Goal: Information Seeking & Learning: Find specific fact

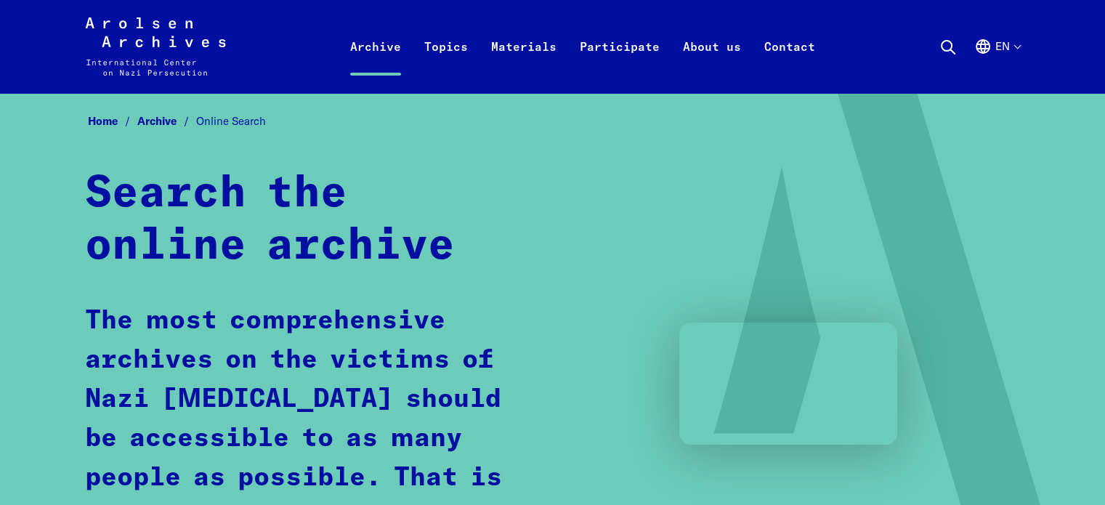
click at [943, 44] on icon at bounding box center [948, 47] width 17 height 17
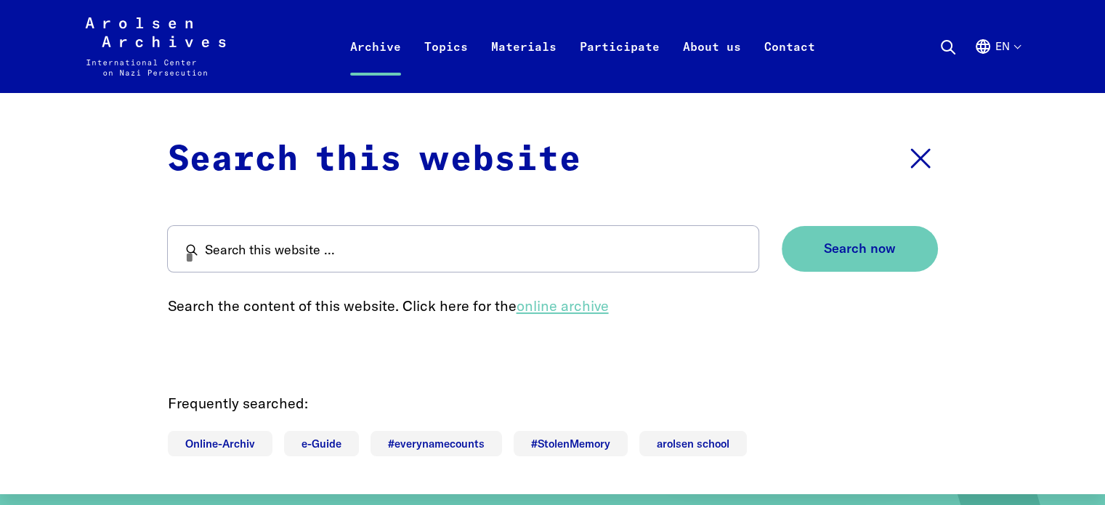
click at [595, 310] on link "online archive" at bounding box center [563, 306] width 92 height 18
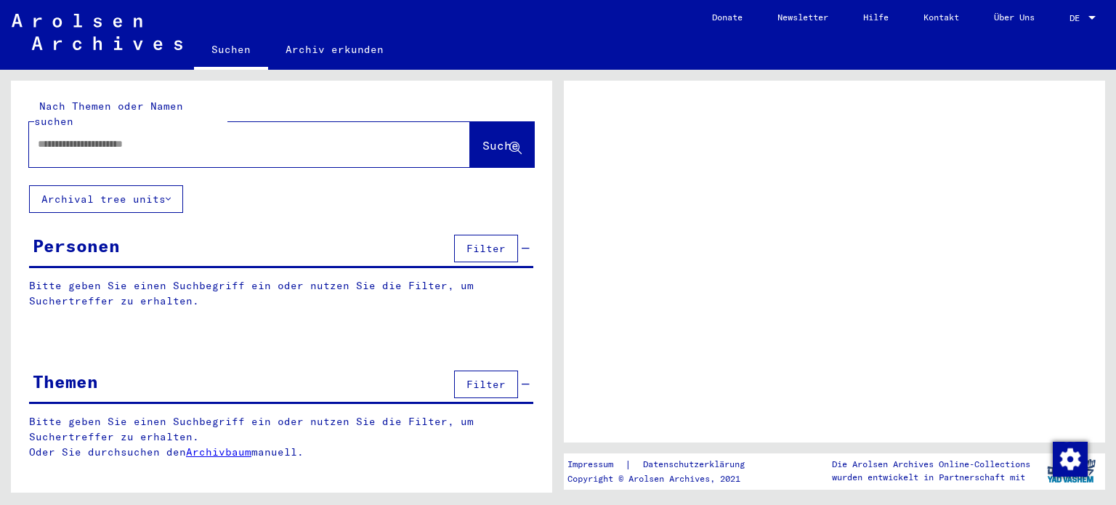
click at [738, 337] on div at bounding box center [834, 262] width 541 height 362
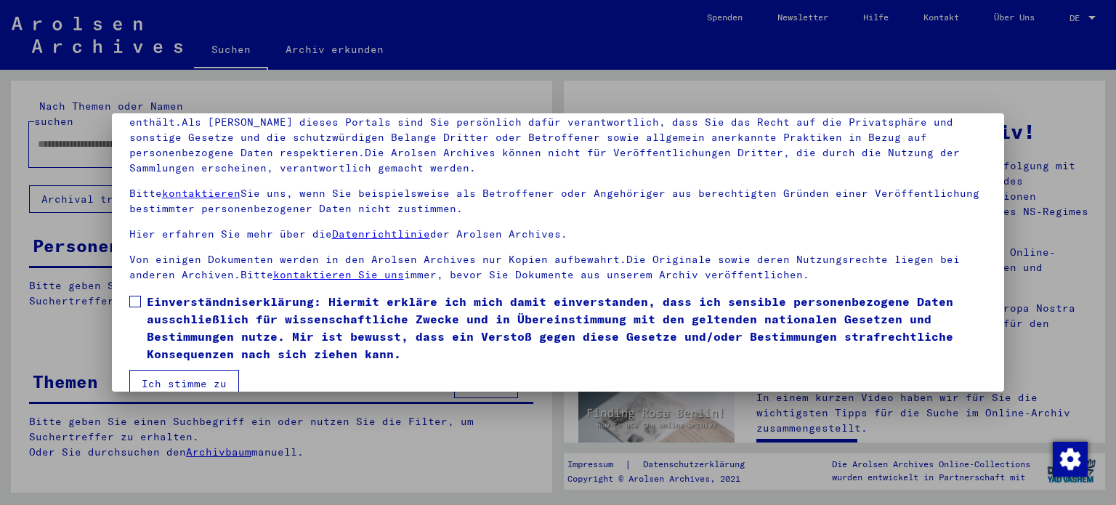
scroll to position [123, 0]
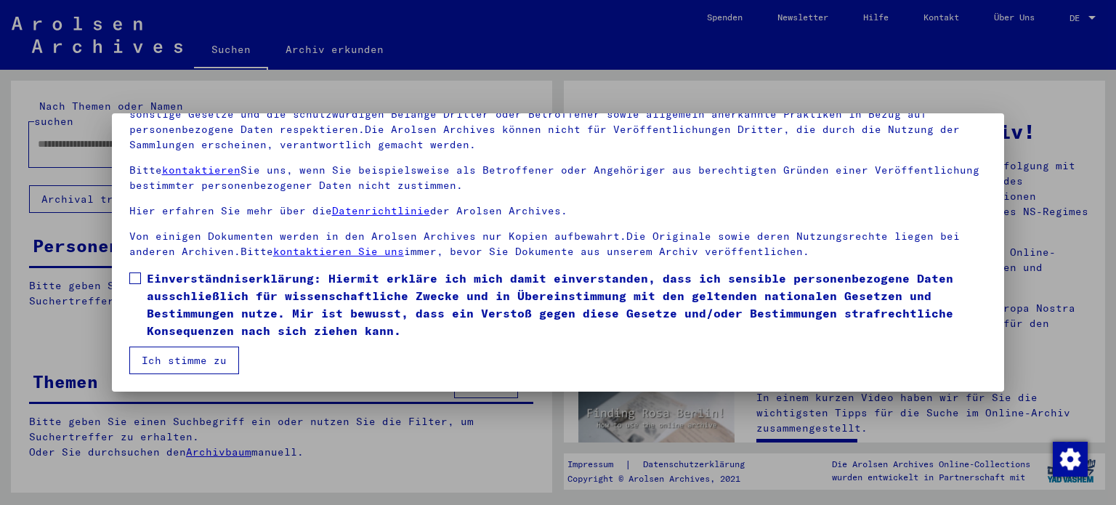
click at [135, 277] on span at bounding box center [135, 279] width 12 height 12
click at [187, 359] on button "Ich stimme zu" at bounding box center [184, 361] width 110 height 28
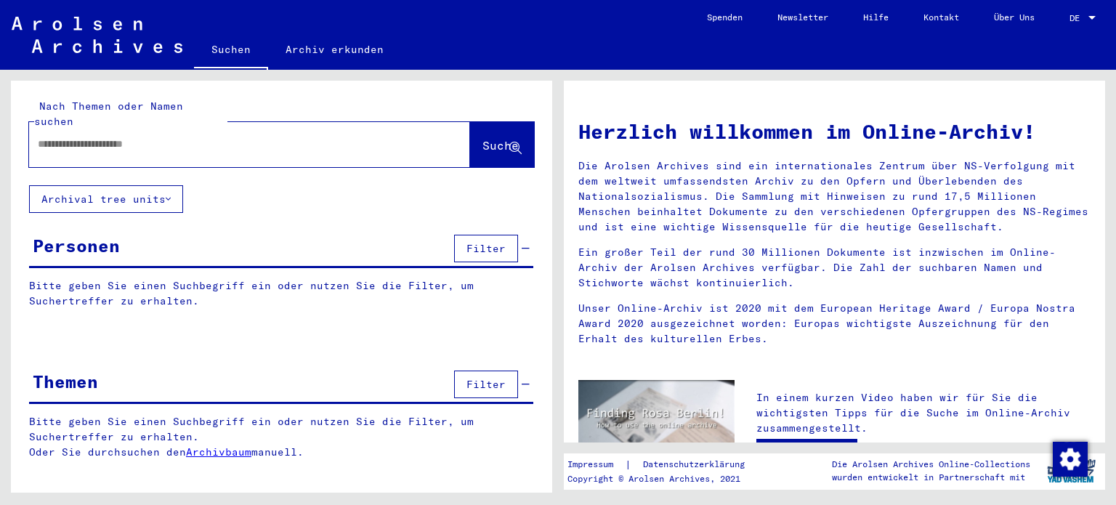
click at [190, 137] on input "text" at bounding box center [232, 144] width 389 height 15
type input "**********"
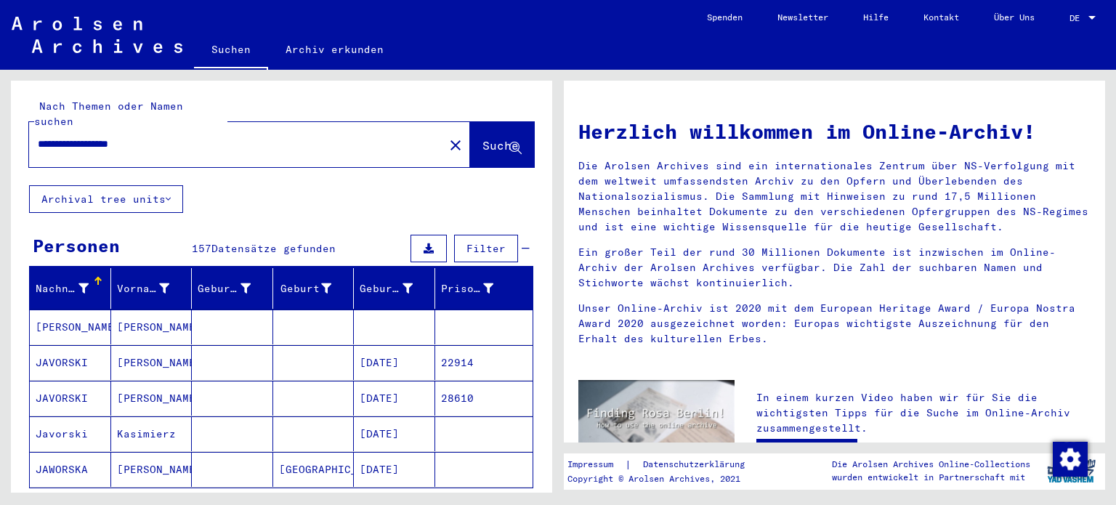
scroll to position [73, 0]
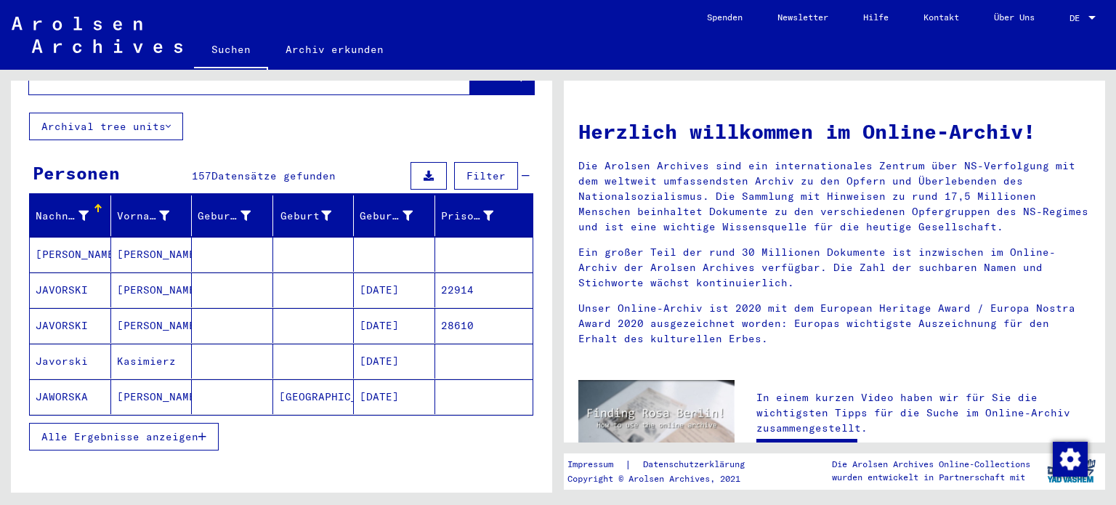
click at [172, 430] on span "Alle Ergebnisse anzeigen" at bounding box center [119, 436] width 157 height 13
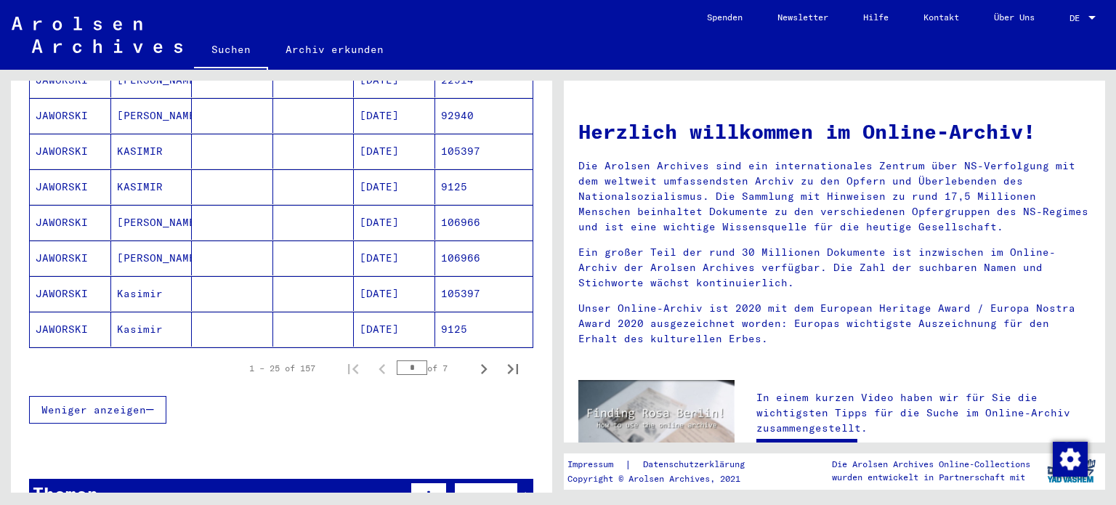
scroll to position [945, 0]
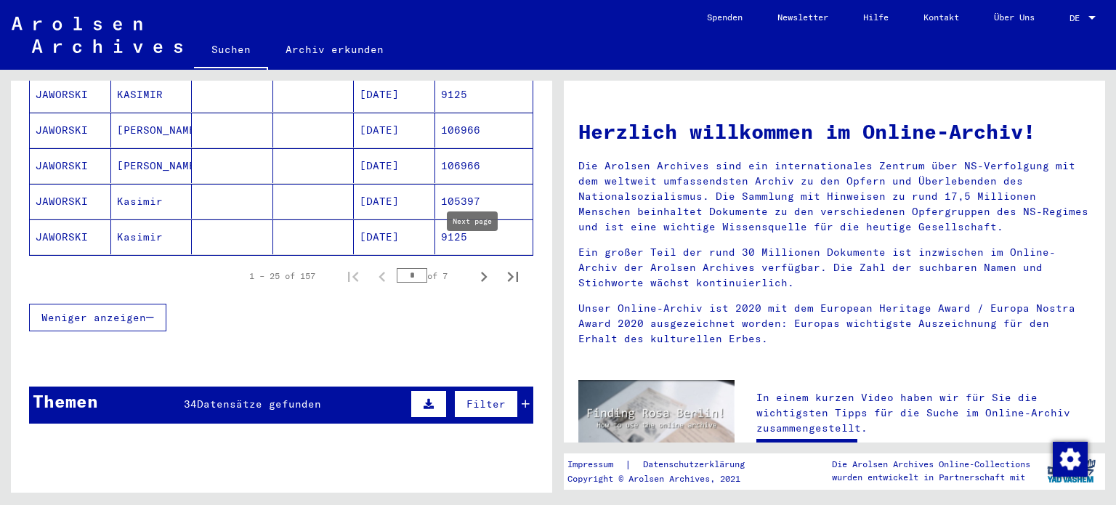
click at [474, 267] on icon "Next page" at bounding box center [484, 277] width 20 height 20
click at [481, 272] on icon "Next page" at bounding box center [484, 277] width 7 height 10
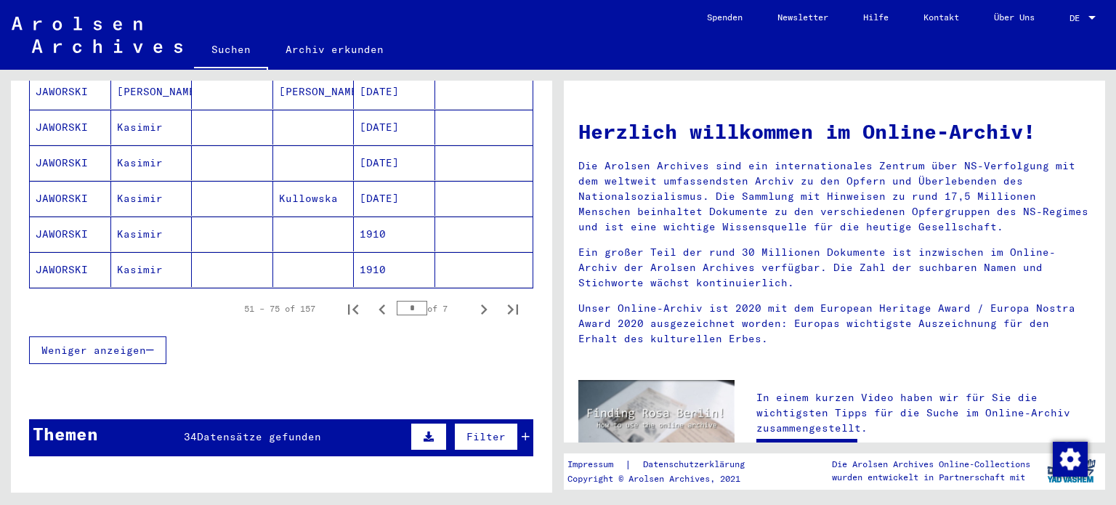
scroll to position [1018, 0]
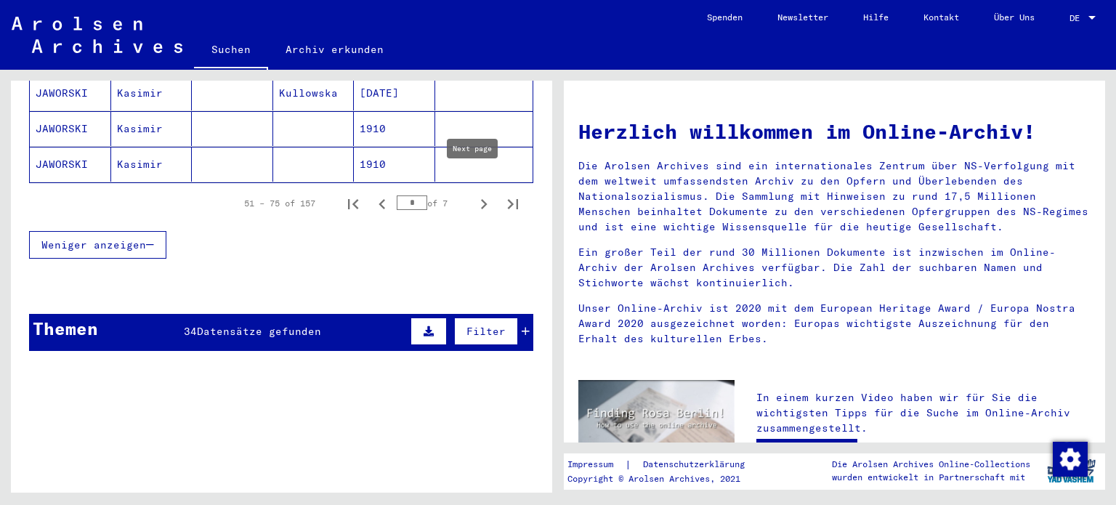
click at [474, 194] on icon "Next page" at bounding box center [484, 204] width 20 height 20
click at [481, 199] on icon "Next page" at bounding box center [484, 204] width 7 height 10
click at [474, 194] on icon "Next page" at bounding box center [484, 204] width 20 height 20
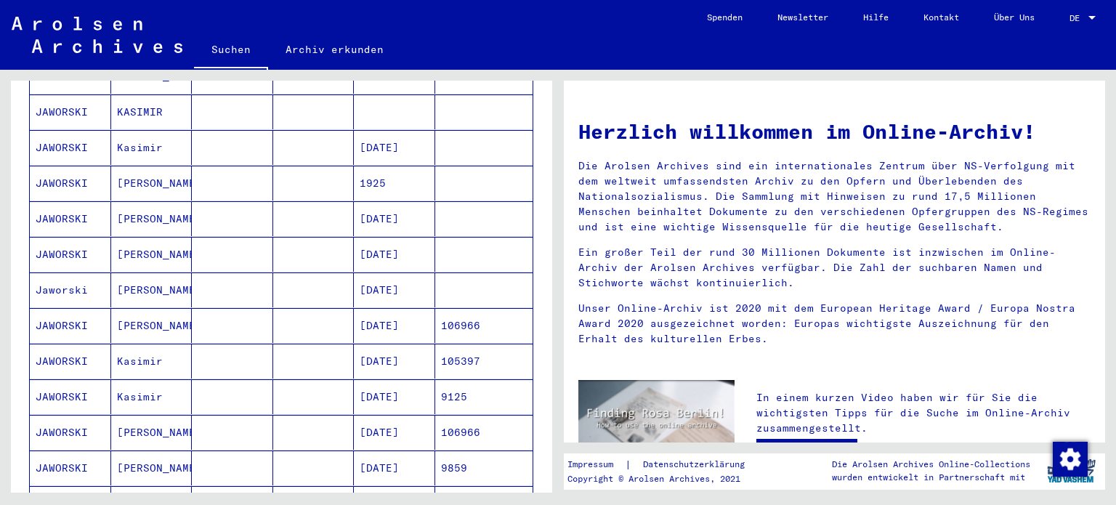
scroll to position [654, 0]
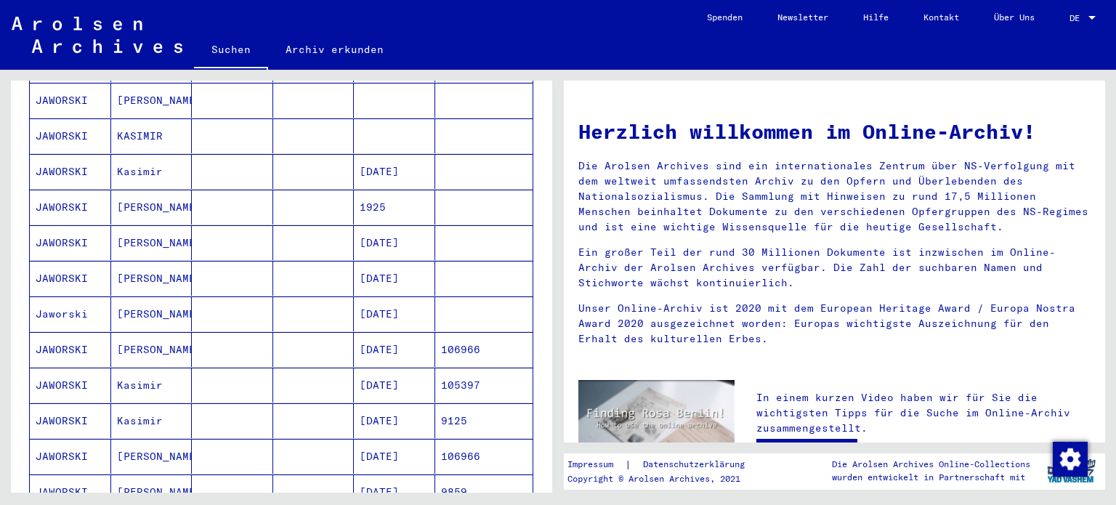
click at [145, 261] on mat-cell "KAZIMIERZ" at bounding box center [151, 278] width 81 height 35
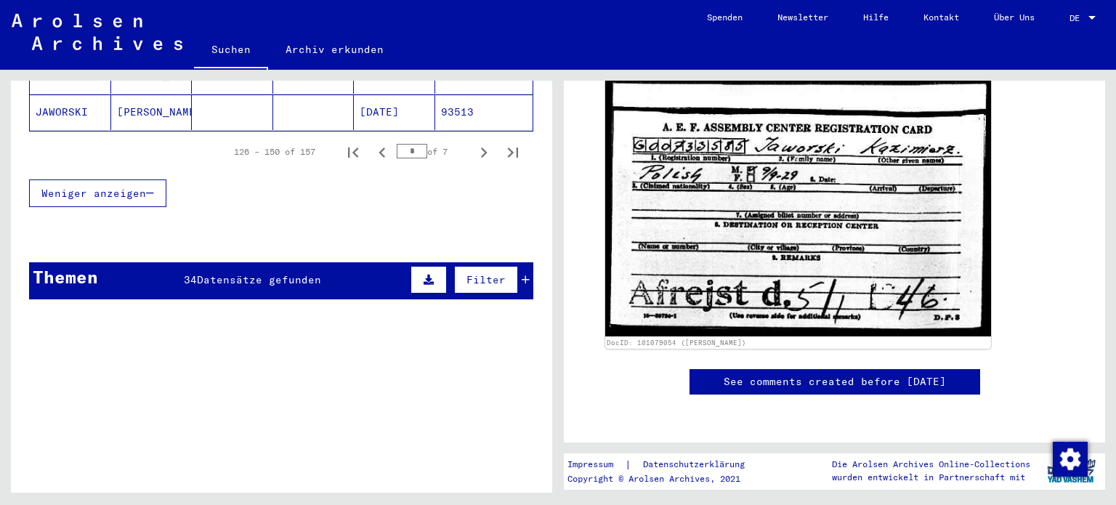
scroll to position [1097, 0]
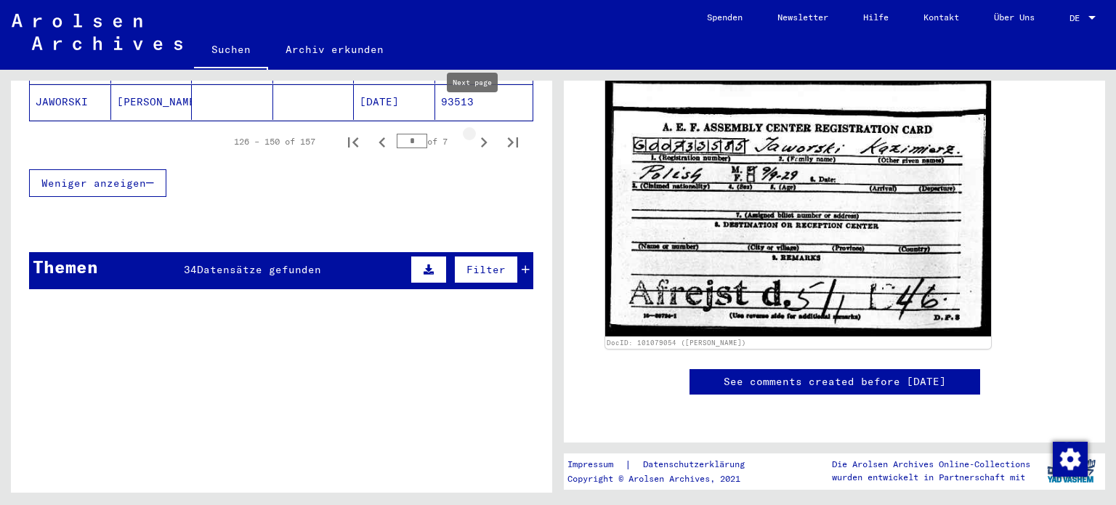
click at [474, 132] on icon "Next page" at bounding box center [484, 142] width 20 height 20
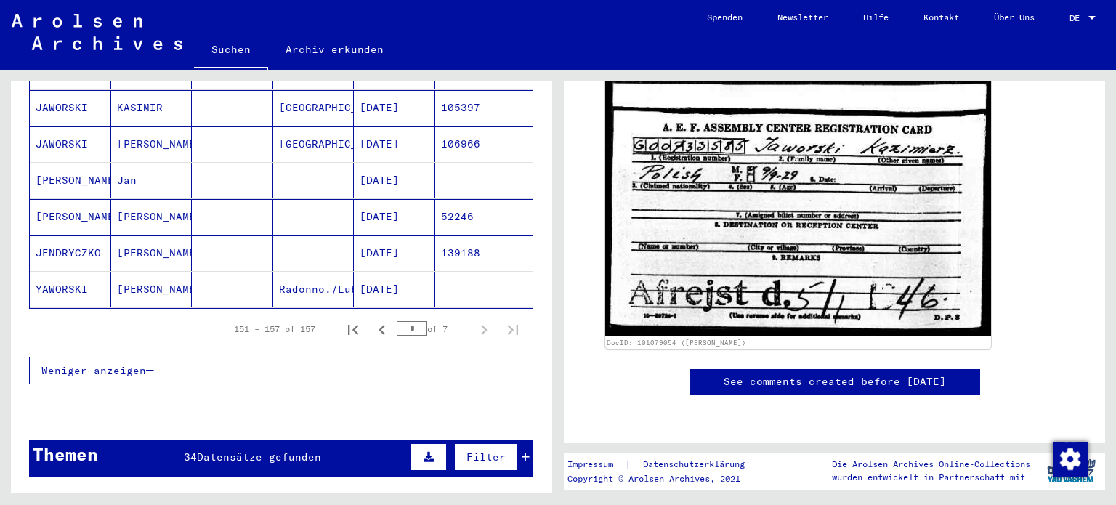
scroll to position [291, 0]
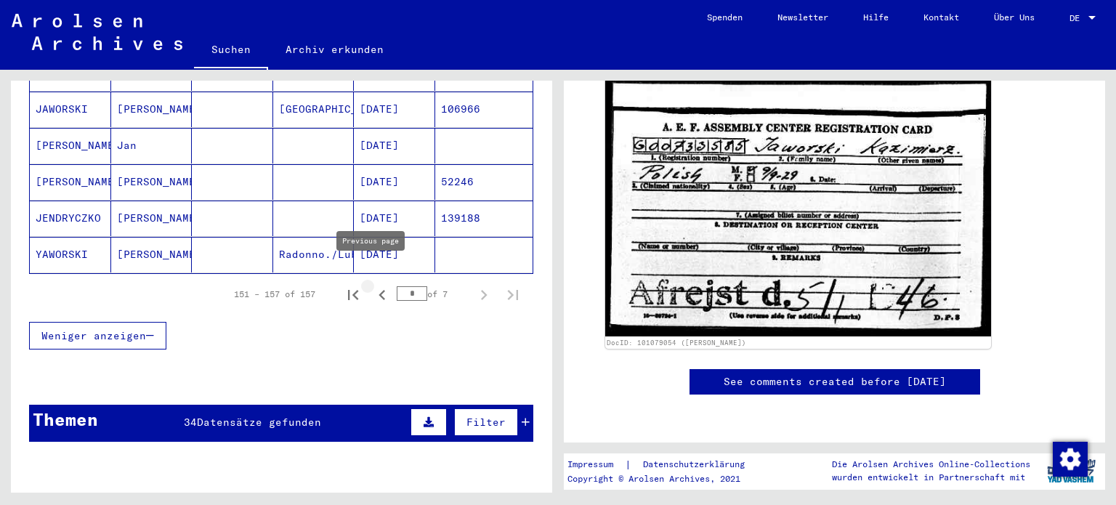
click at [379, 290] on icon "Previous page" at bounding box center [382, 295] width 7 height 10
type input "*"
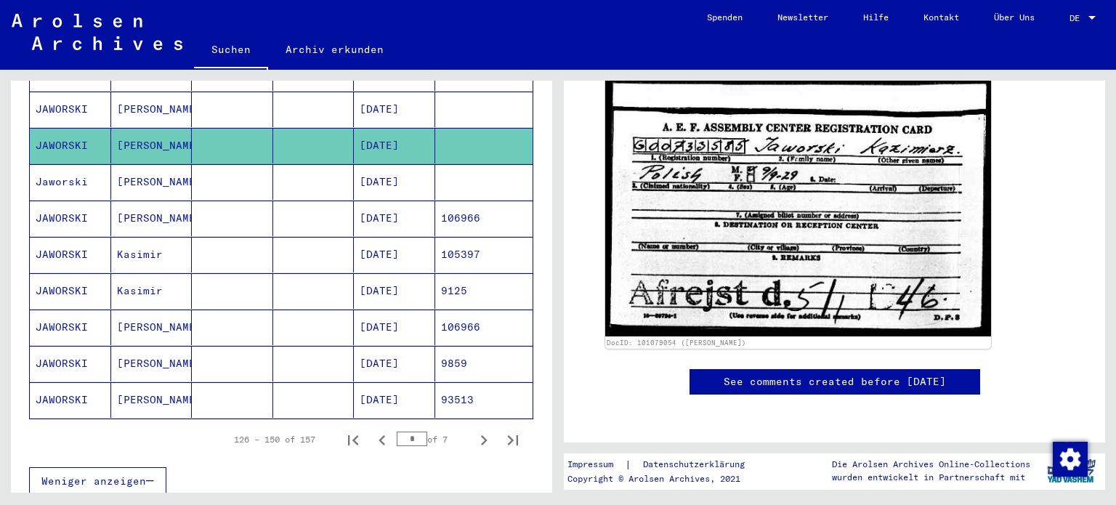
scroll to position [727, 0]
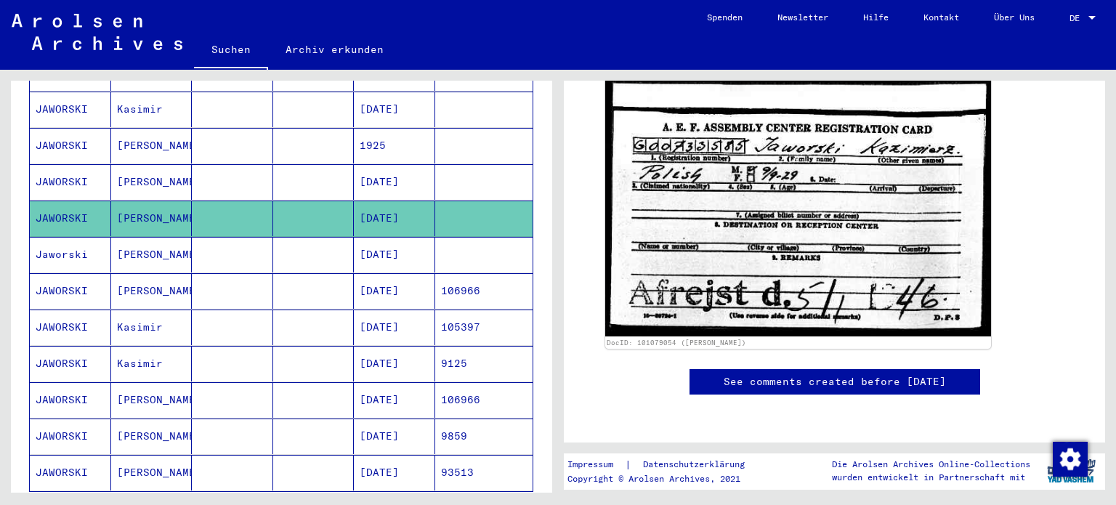
click at [137, 201] on mat-cell "KAZIMIERZ" at bounding box center [151, 219] width 81 height 36
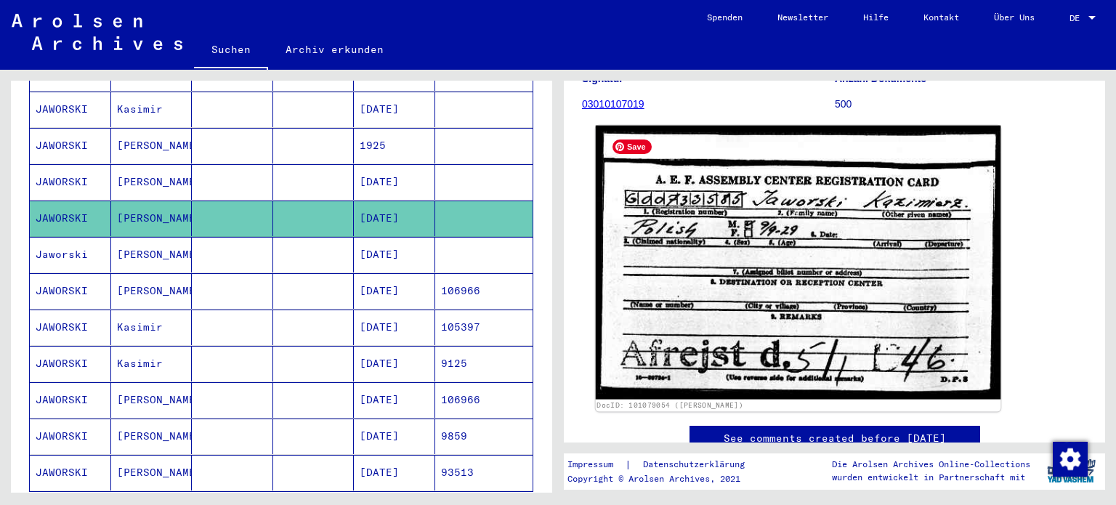
click at [756, 239] on img at bounding box center [799, 263] width 406 height 274
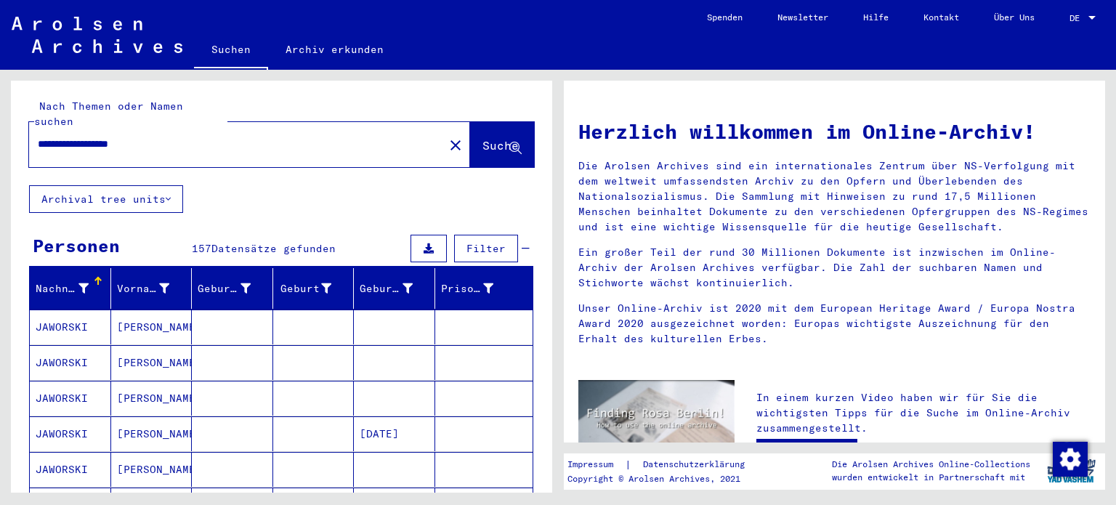
drag, startPoint x: 178, startPoint y: 130, endPoint x: 8, endPoint y: 141, distance: 170.4
click at [8, 141] on div "**********" at bounding box center [279, 281] width 558 height 423
type input "**********"
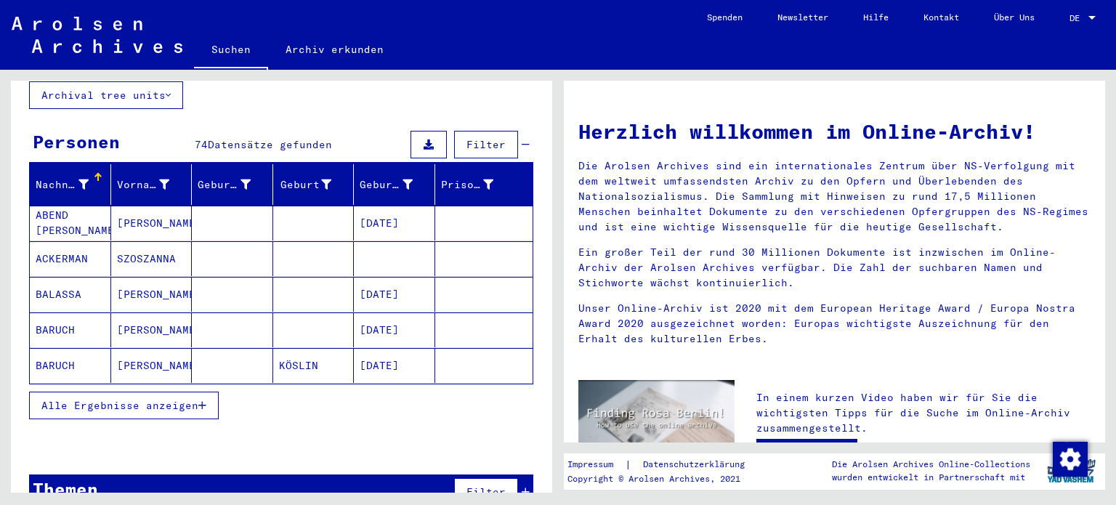
scroll to position [119, 0]
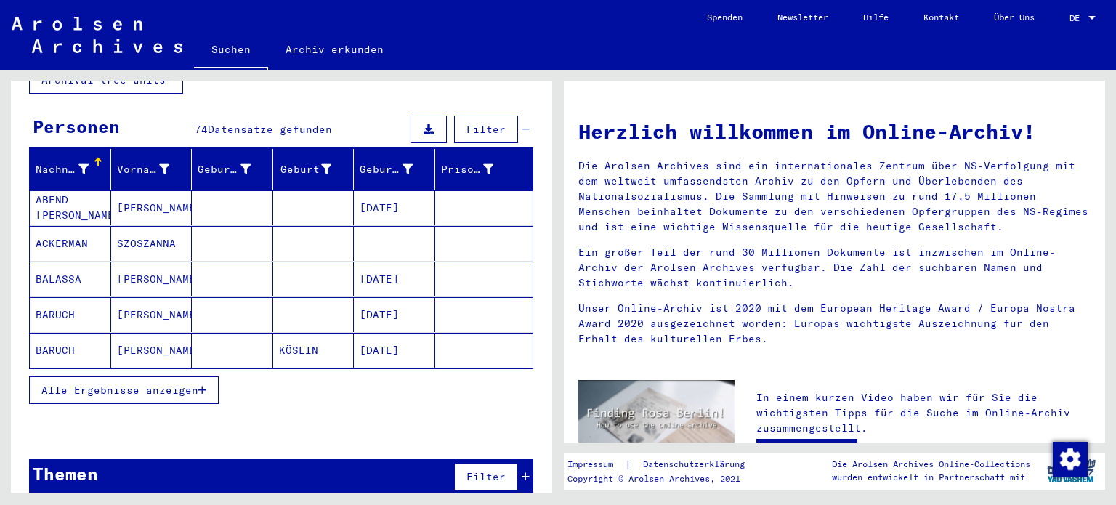
click at [171, 384] on span "Alle Ergebnisse anzeigen" at bounding box center [119, 390] width 157 height 13
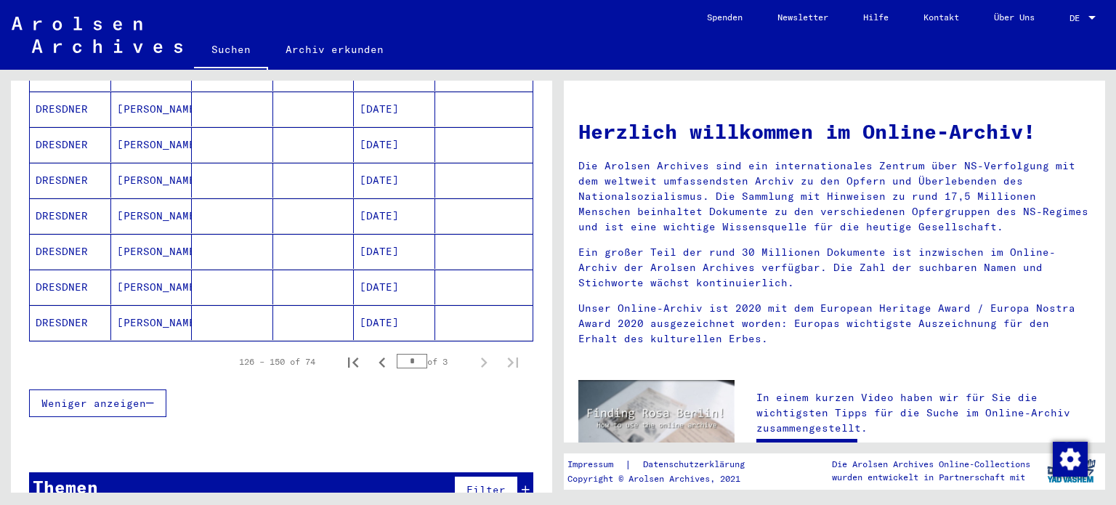
scroll to position [869, 0]
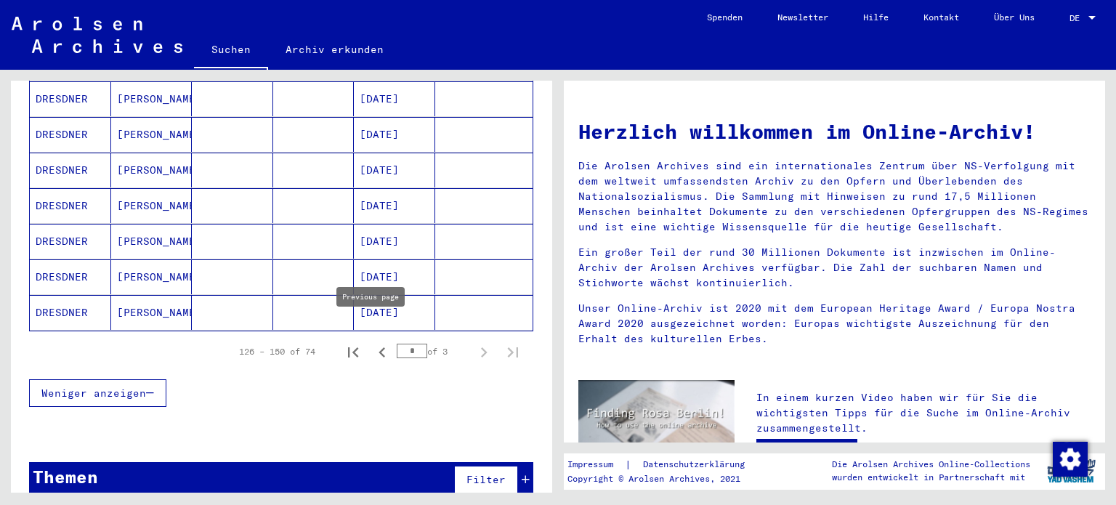
click at [373, 342] on icon "Previous page" at bounding box center [382, 352] width 20 height 20
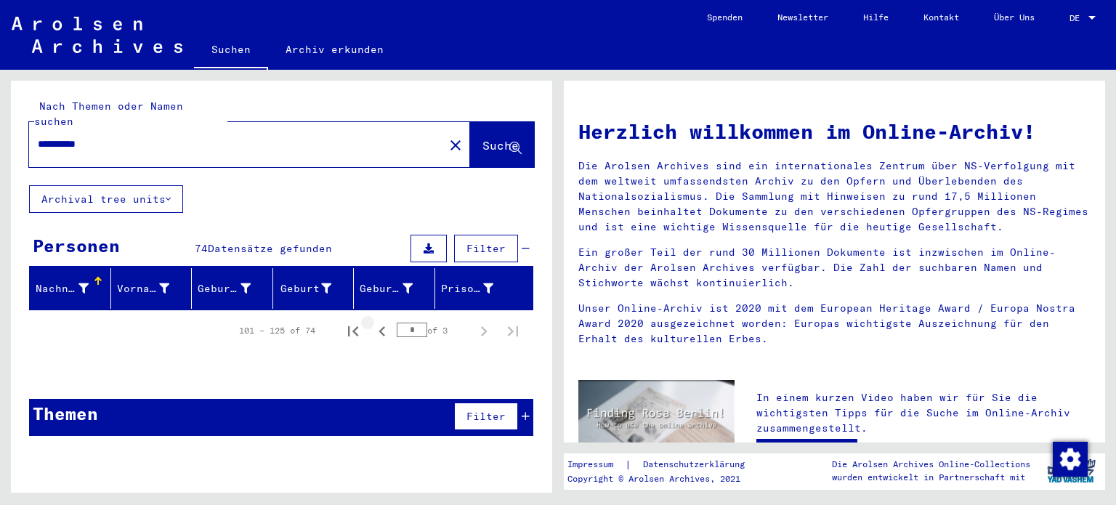
scroll to position [0, 0]
click at [483, 138] on span "Suche" at bounding box center [501, 145] width 36 height 15
click at [379, 321] on icon "Previous page" at bounding box center [382, 331] width 20 height 20
type input "*"
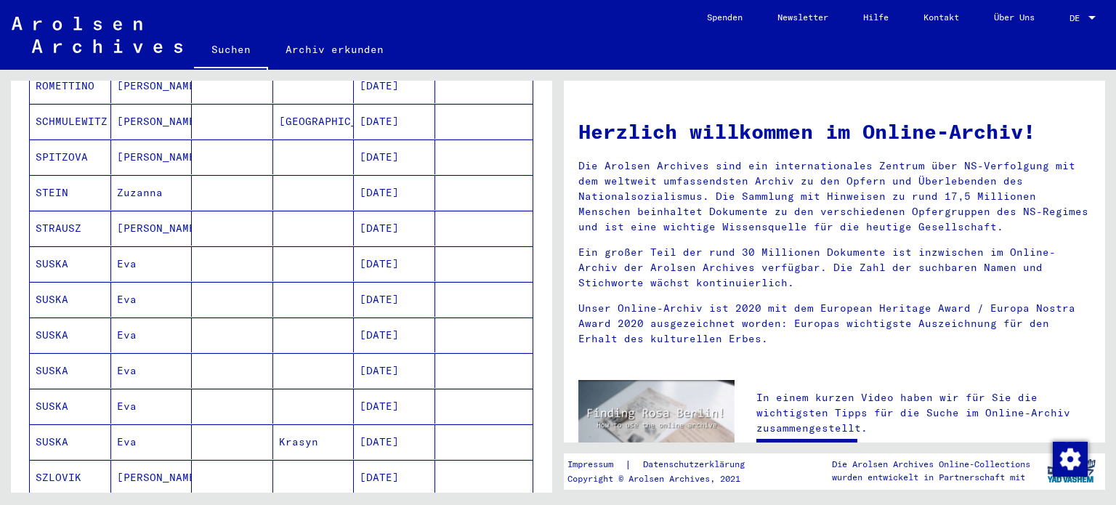
scroll to position [291, 0]
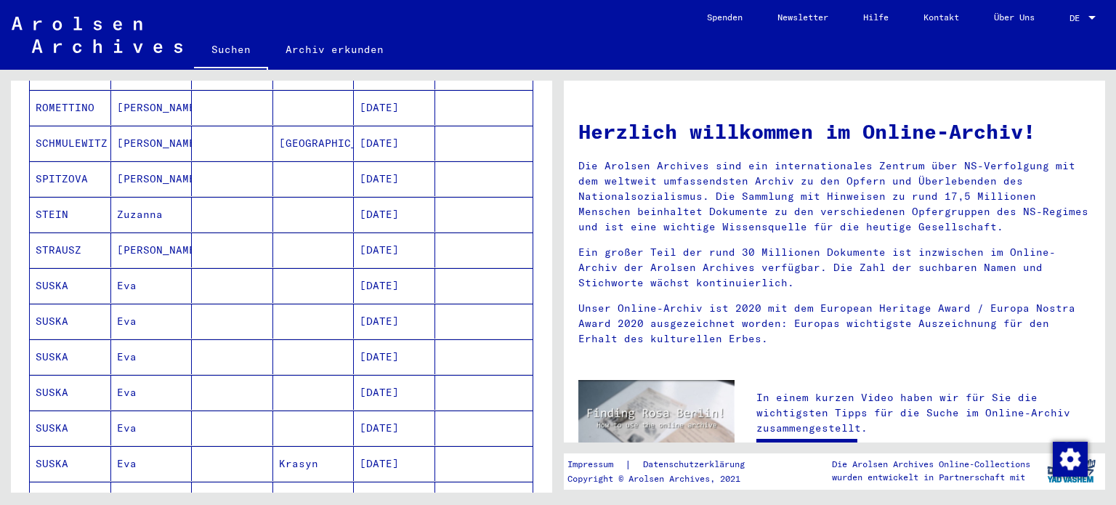
click at [53, 268] on mat-cell "SUSKA" at bounding box center [70, 285] width 81 height 35
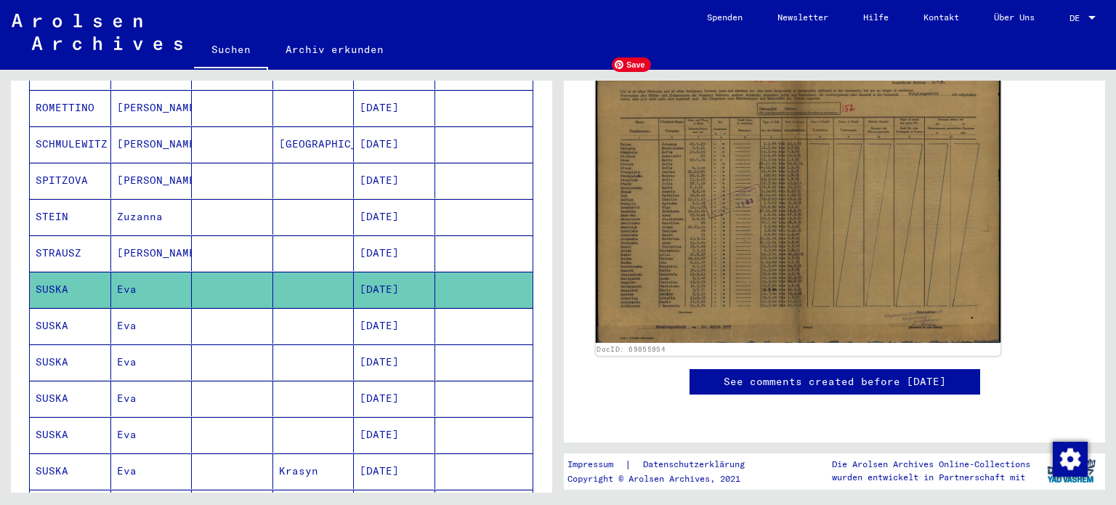
scroll to position [291, 0]
click at [901, 235] on img at bounding box center [799, 201] width 406 height 283
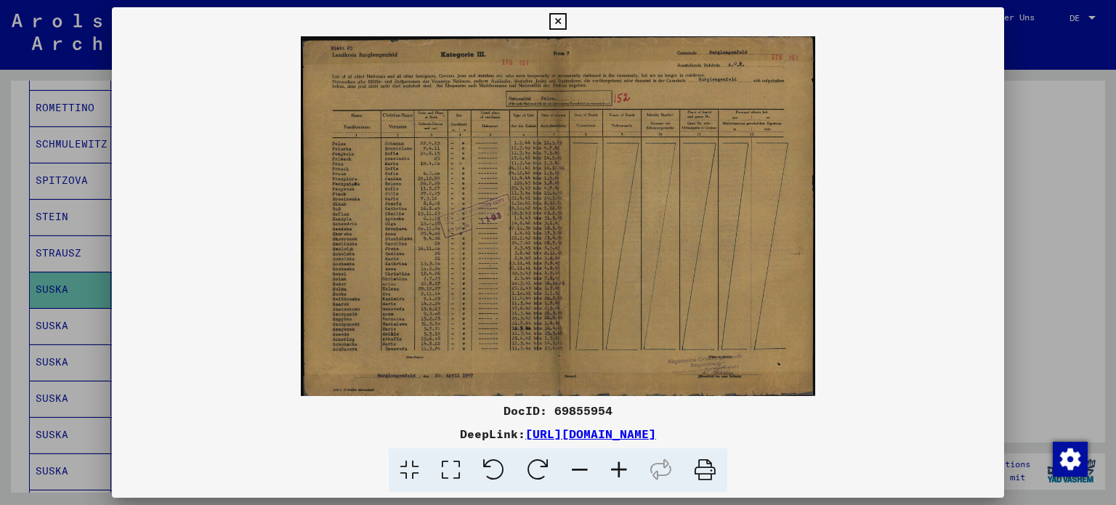
click at [622, 472] on icon at bounding box center [619, 470] width 39 height 44
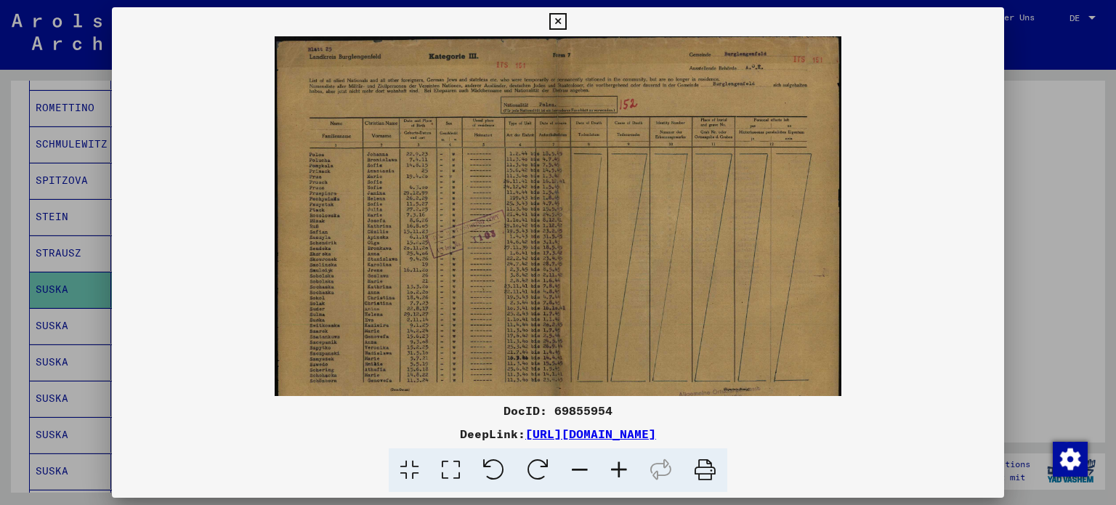
click at [622, 472] on icon at bounding box center [619, 470] width 39 height 44
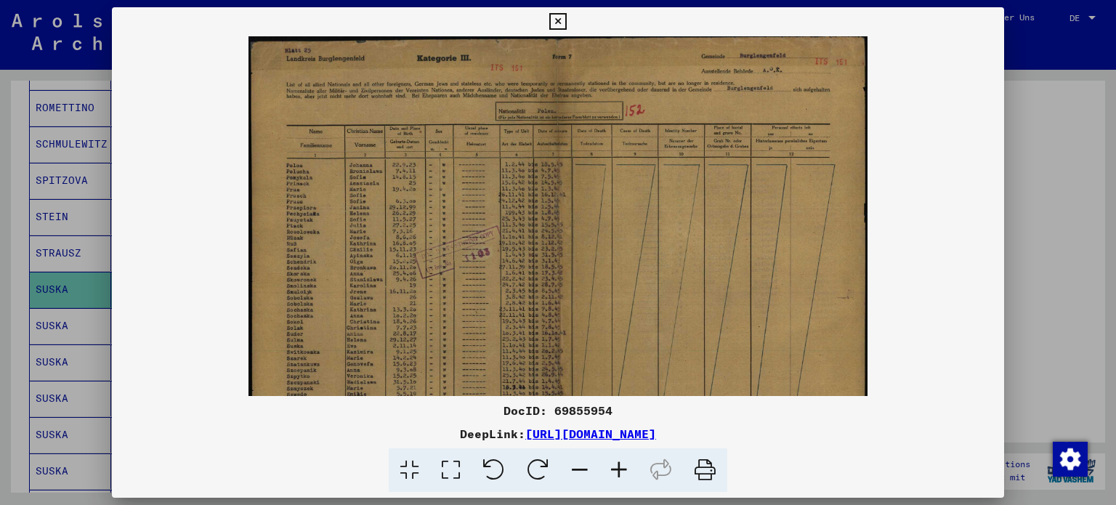
click at [622, 472] on icon at bounding box center [619, 470] width 39 height 44
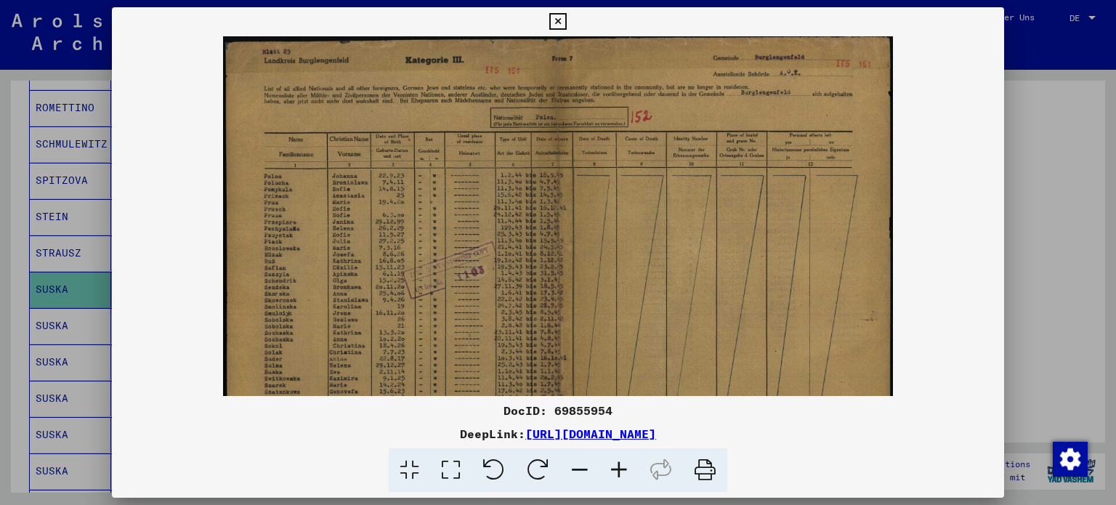
click at [622, 472] on icon at bounding box center [619, 470] width 39 height 44
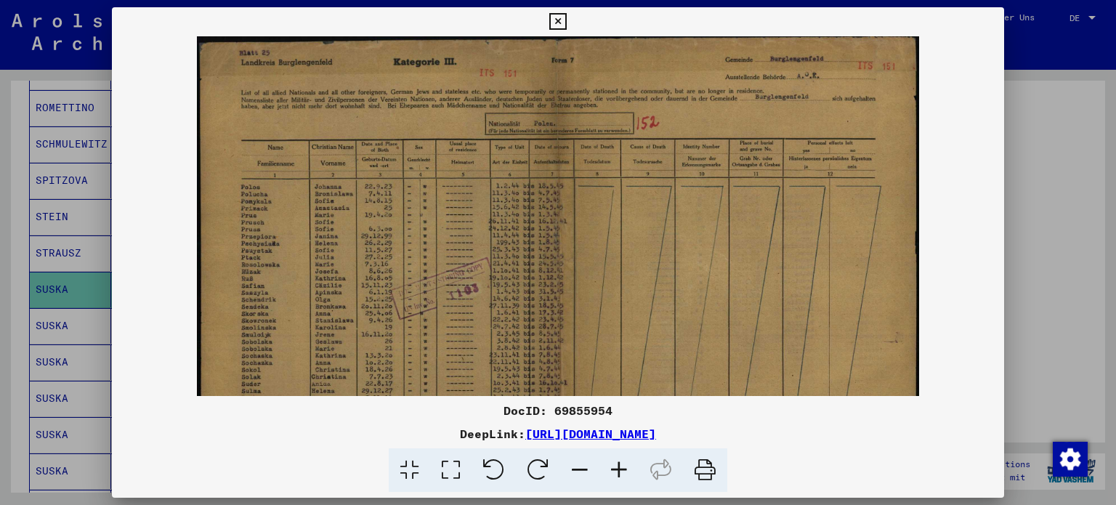
click at [622, 472] on icon at bounding box center [619, 470] width 39 height 44
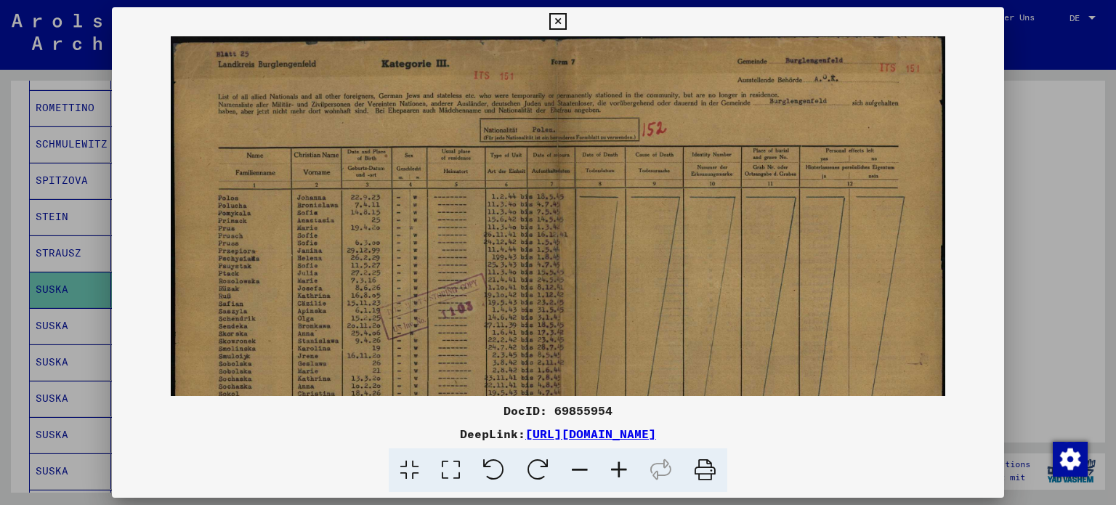
click at [622, 472] on icon at bounding box center [619, 470] width 39 height 44
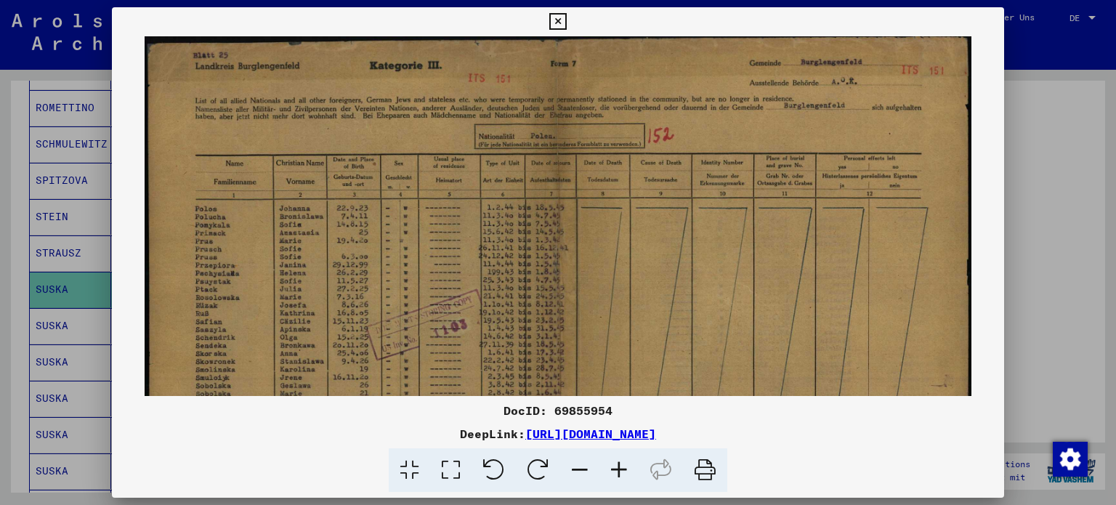
click at [622, 472] on icon at bounding box center [619, 470] width 39 height 44
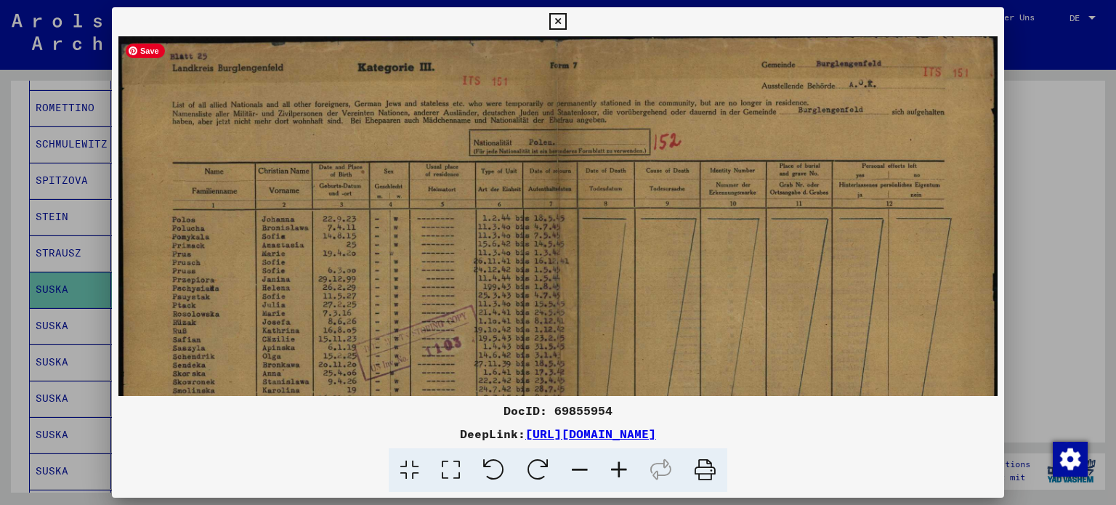
drag, startPoint x: 352, startPoint y: 126, endPoint x: 321, endPoint y: 194, distance: 74.5
click at [416, 239] on img at bounding box center [557, 343] width 879 height 614
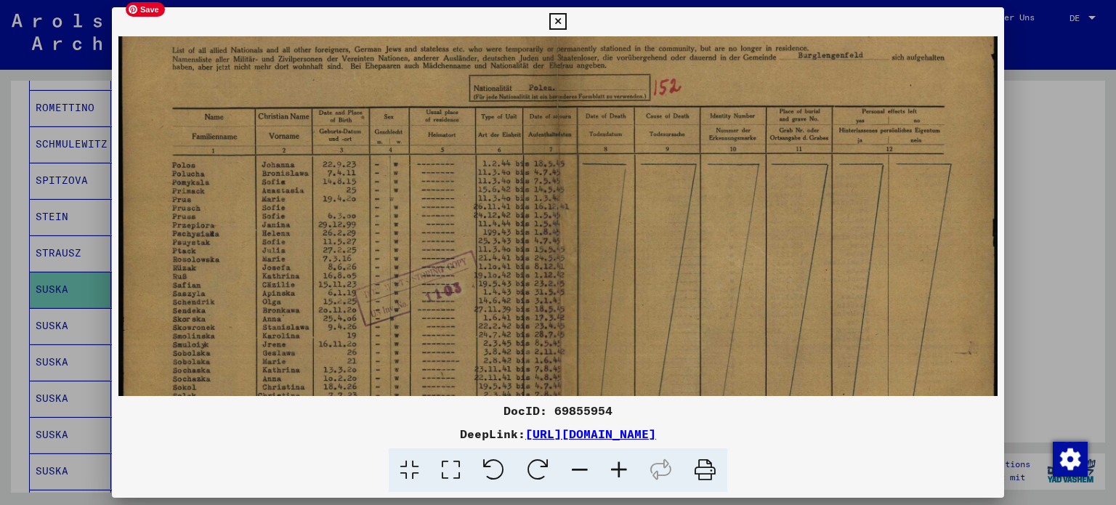
scroll to position [53, 0]
drag, startPoint x: 162, startPoint y: 68, endPoint x: 134, endPoint y: 110, distance: 50.2
click at [134, 110] on img at bounding box center [557, 290] width 879 height 614
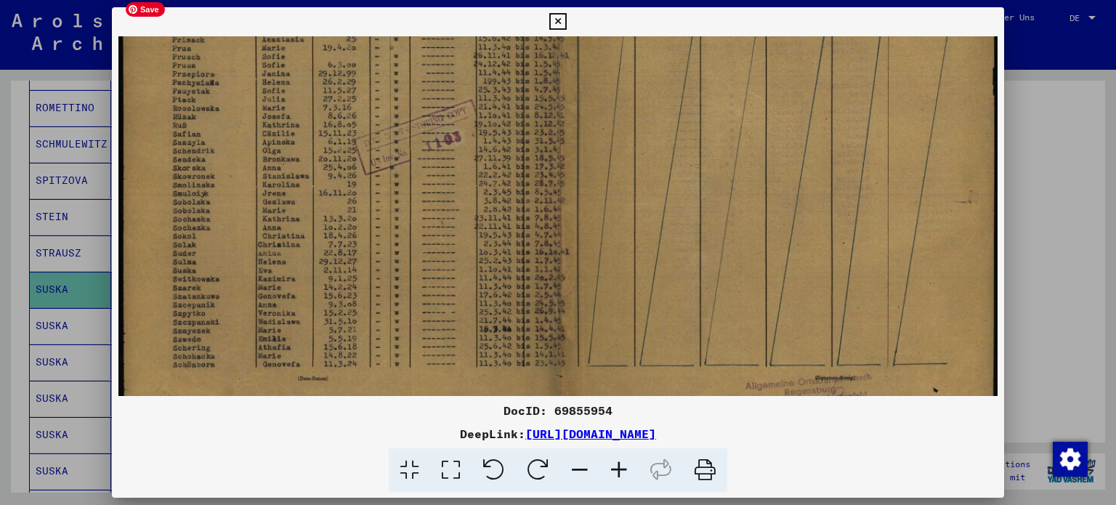
scroll to position [208, 0]
drag, startPoint x: 233, startPoint y: 238, endPoint x: 248, endPoint y: 92, distance: 146.8
click at [248, 92] on img at bounding box center [557, 135] width 879 height 614
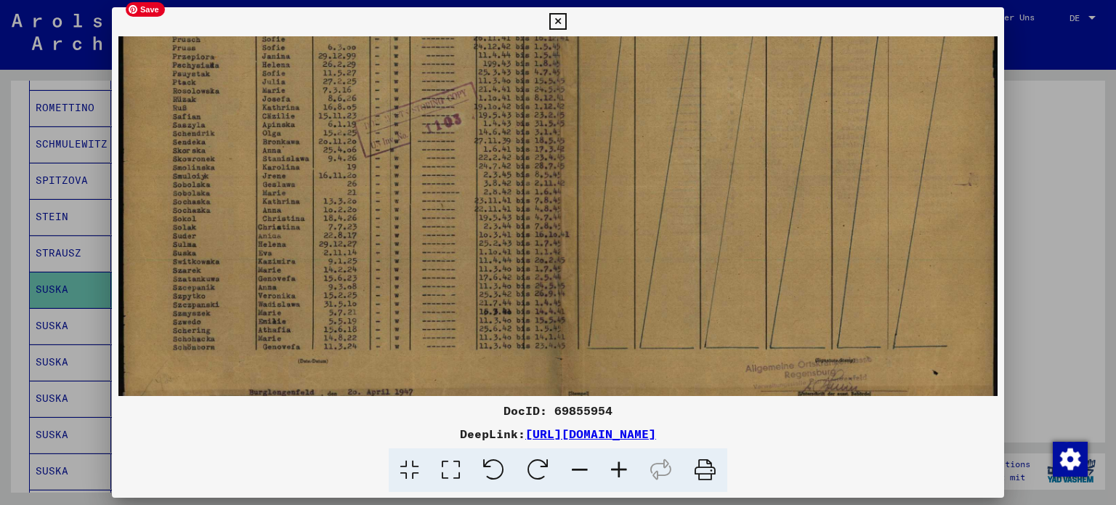
drag, startPoint x: 523, startPoint y: 264, endPoint x: 451, endPoint y: 252, distance: 72.9
click at [458, 254] on img at bounding box center [557, 120] width 879 height 614
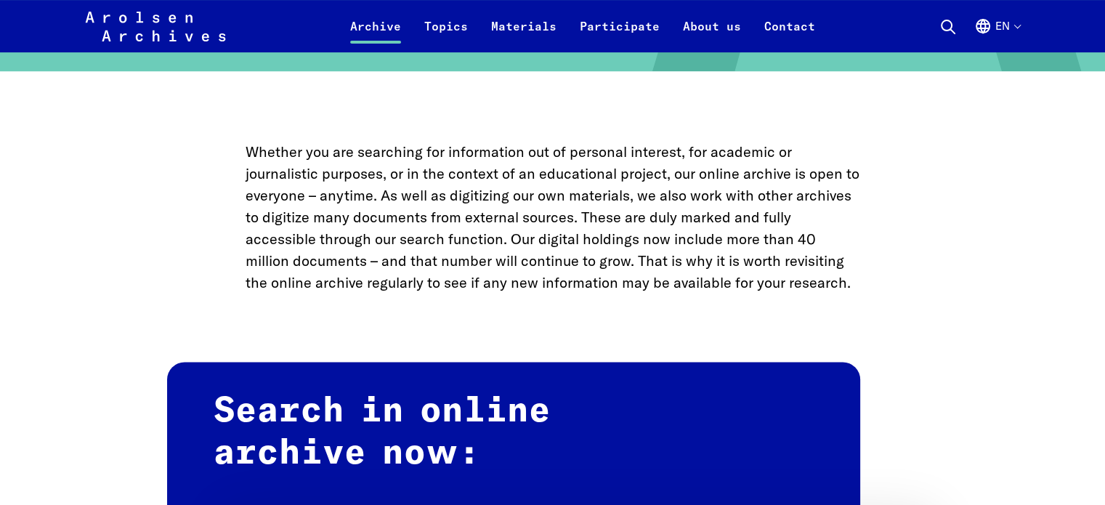
scroll to position [727, 0]
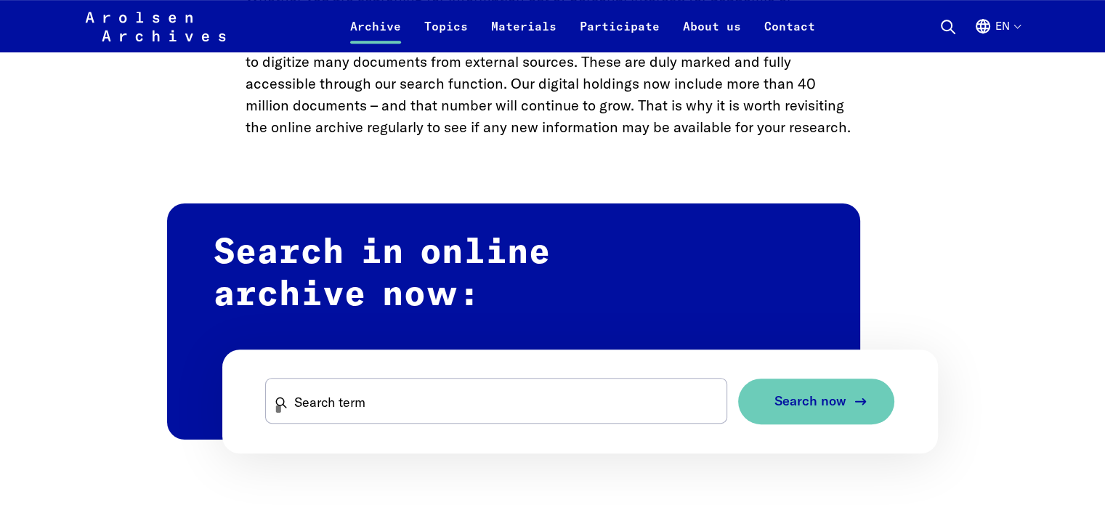
click at [802, 398] on span "Search now" at bounding box center [811, 401] width 72 height 15
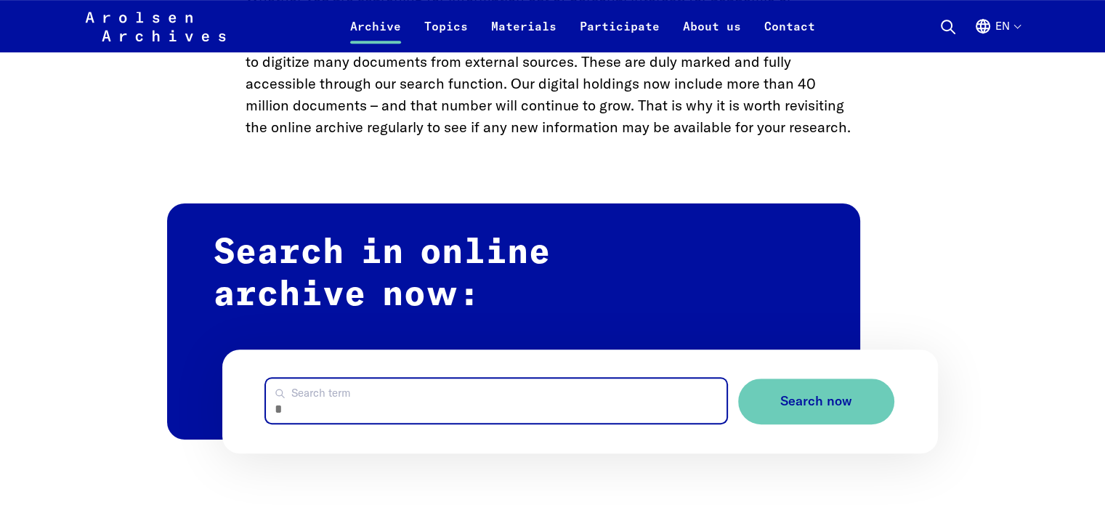
paste input "**********"
type input "**********"
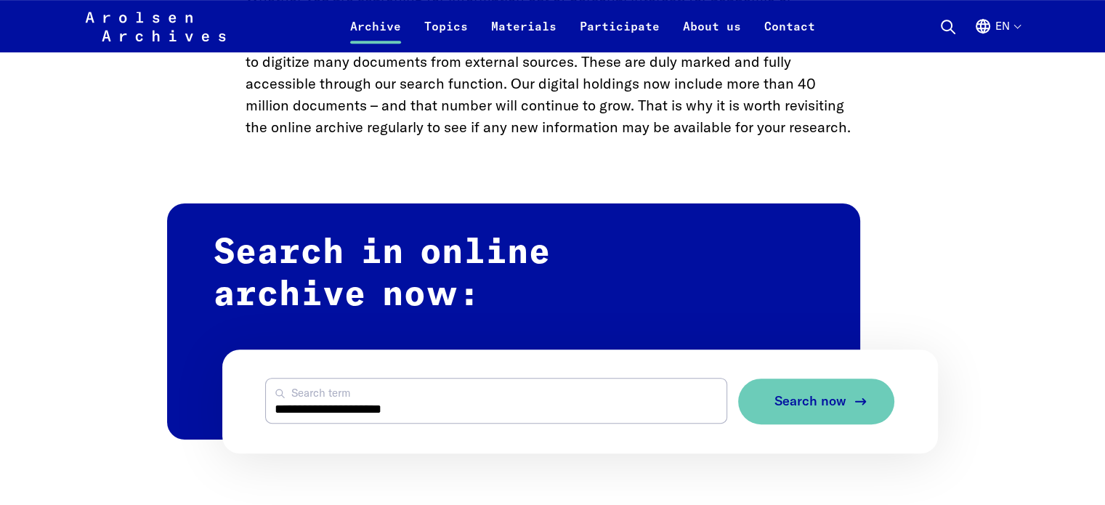
click at [837, 405] on span "Search now" at bounding box center [811, 401] width 72 height 15
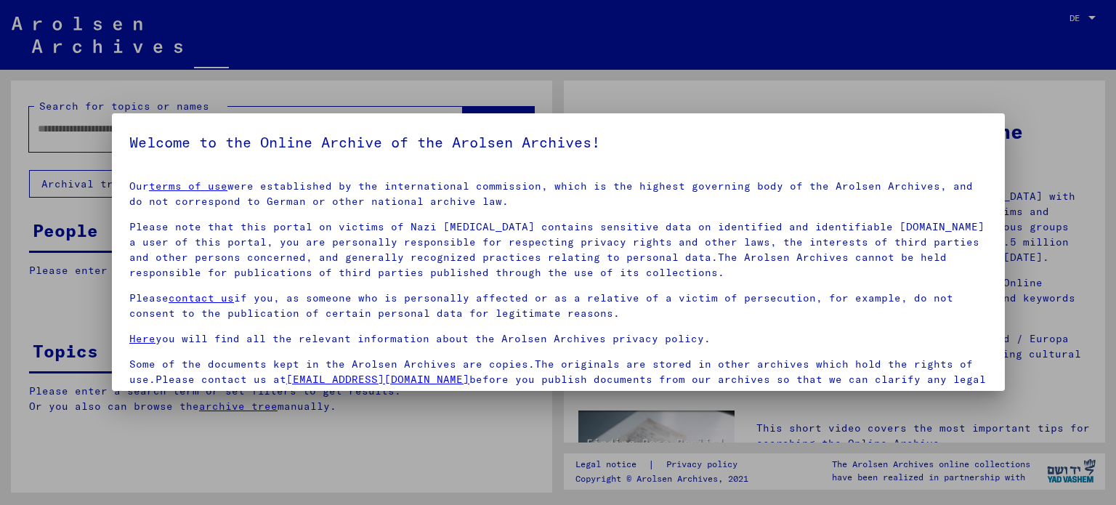
type input "**********"
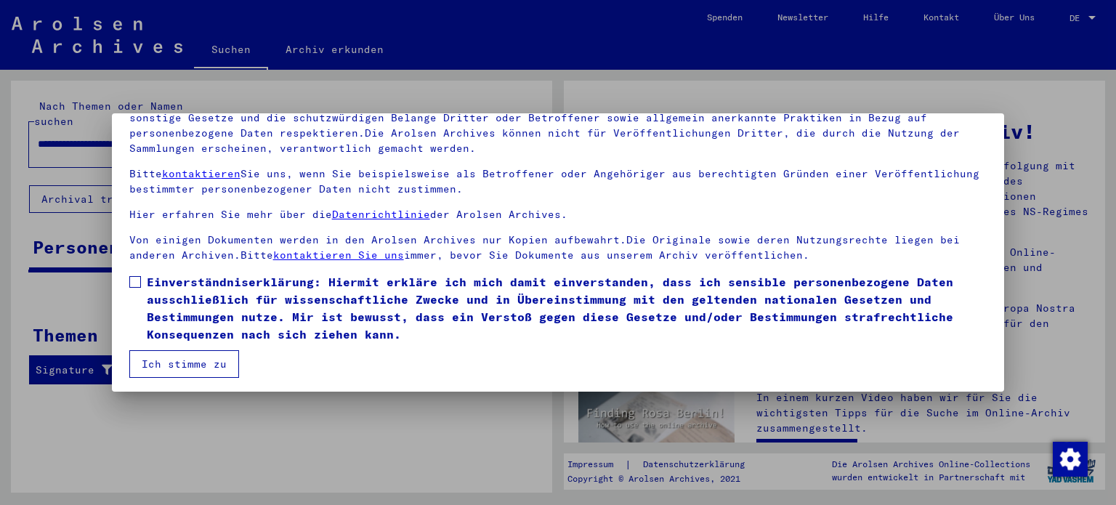
scroll to position [123, 0]
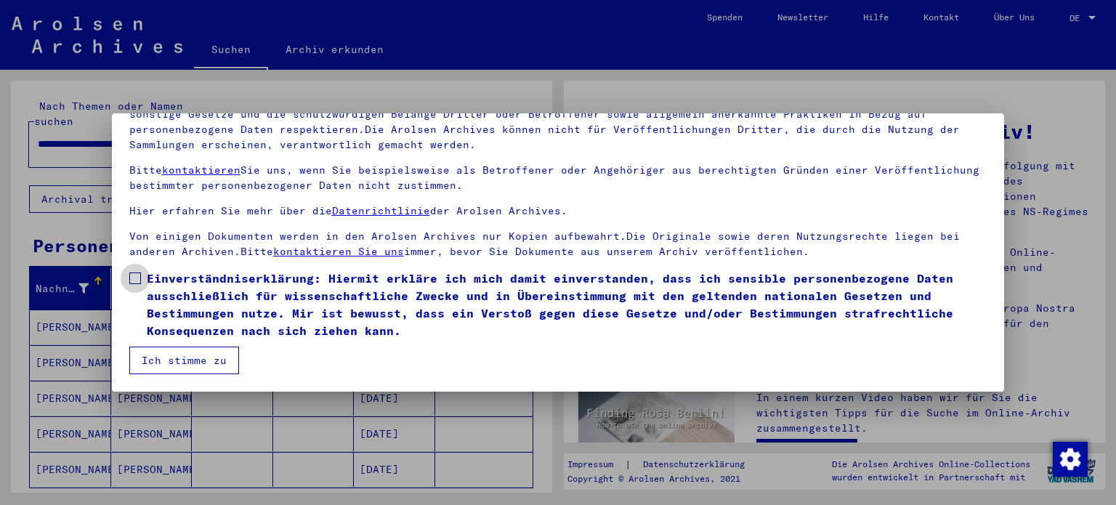
click at [132, 278] on span at bounding box center [135, 279] width 12 height 12
click at [188, 368] on button "Ich stimme zu" at bounding box center [184, 361] width 110 height 28
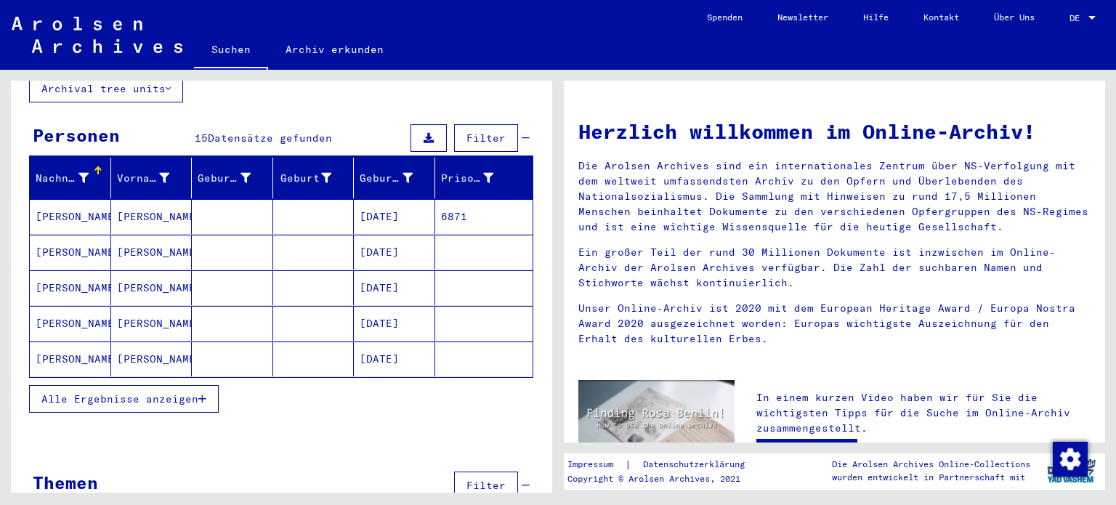
scroll to position [131, 0]
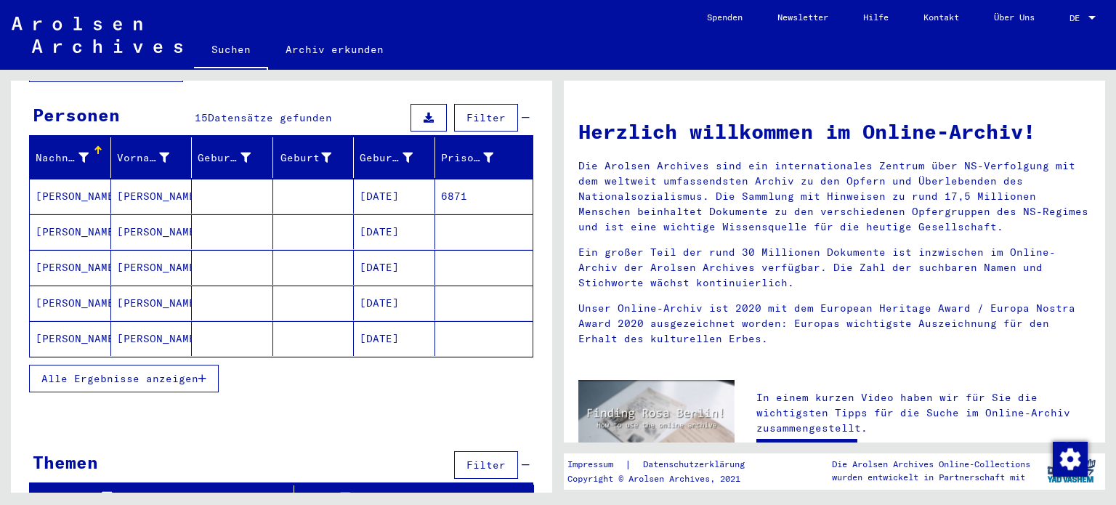
click at [132, 372] on span "Alle Ergebnisse anzeigen" at bounding box center [119, 378] width 157 height 13
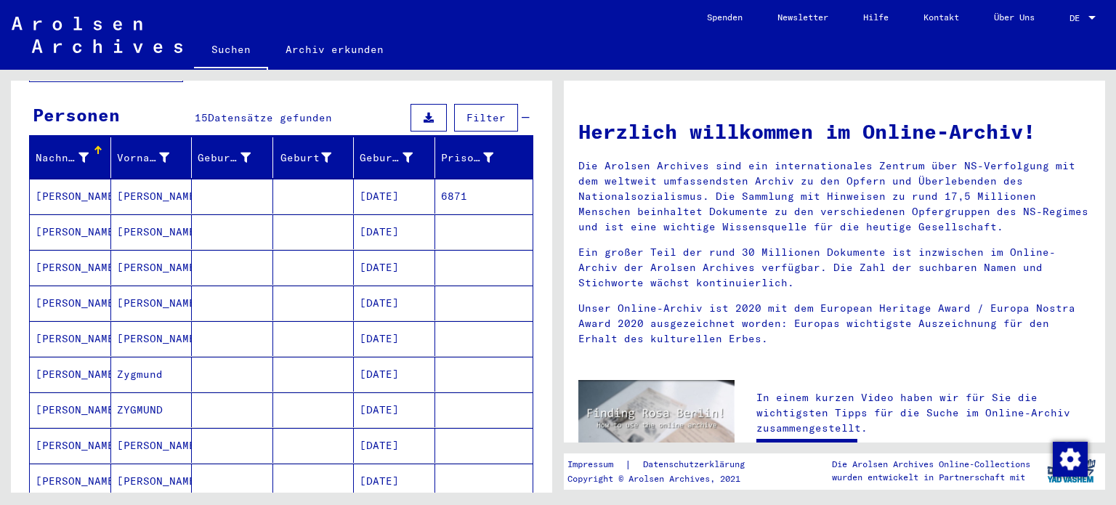
click at [137, 214] on mat-cell "Zygmunt" at bounding box center [151, 231] width 81 height 35
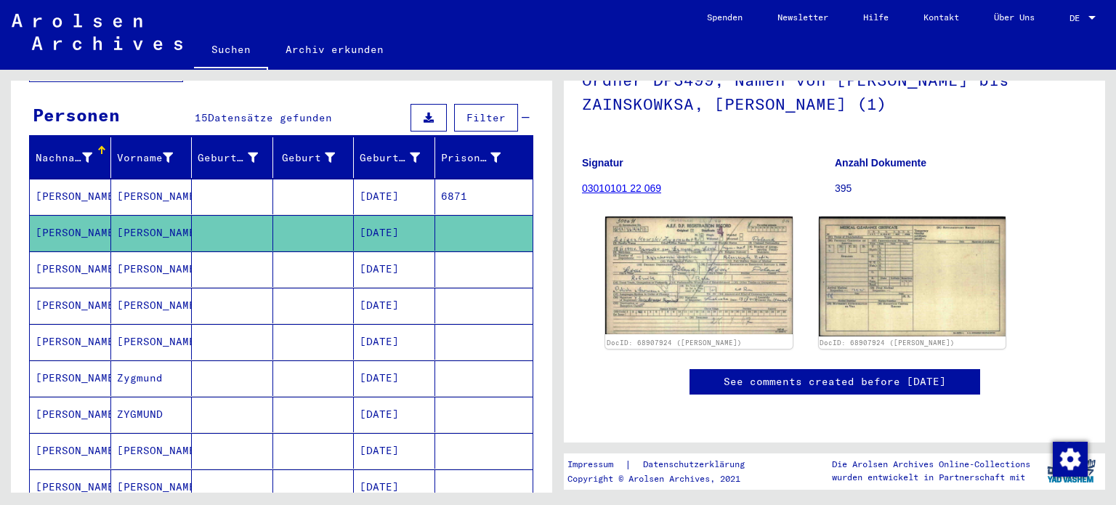
scroll to position [145, 0]
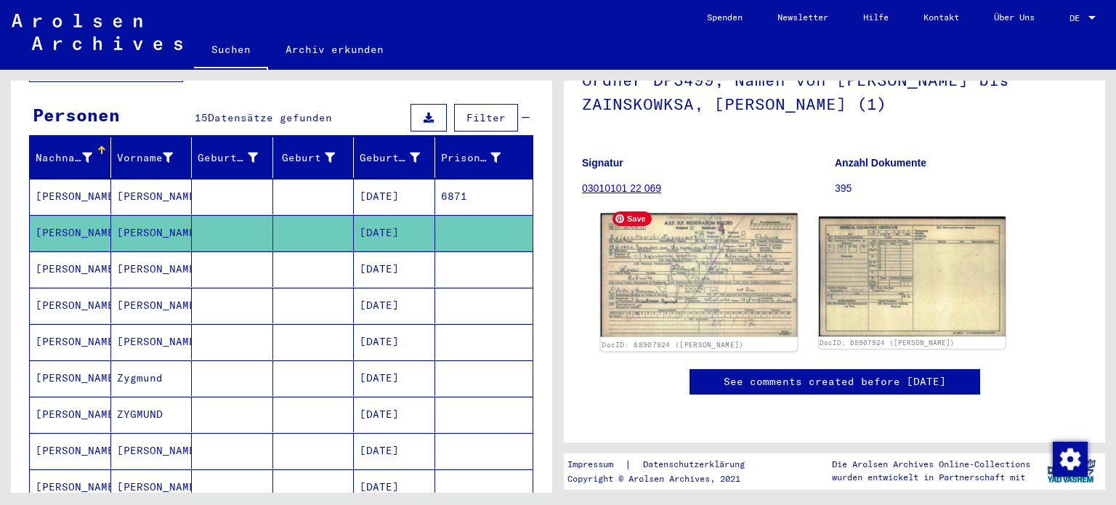
click at [690, 278] on img at bounding box center [699, 276] width 196 height 124
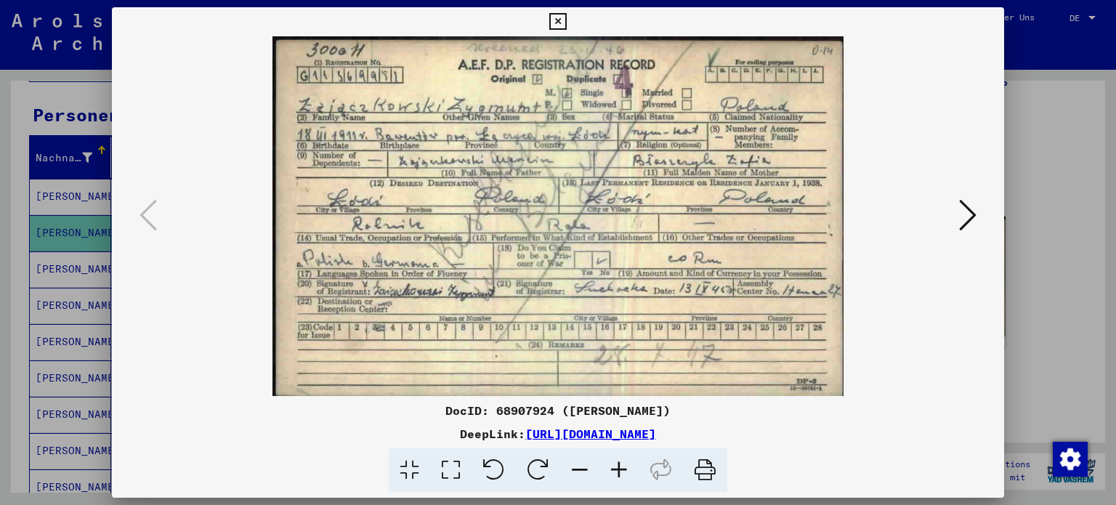
click at [556, 20] on icon at bounding box center [557, 21] width 17 height 17
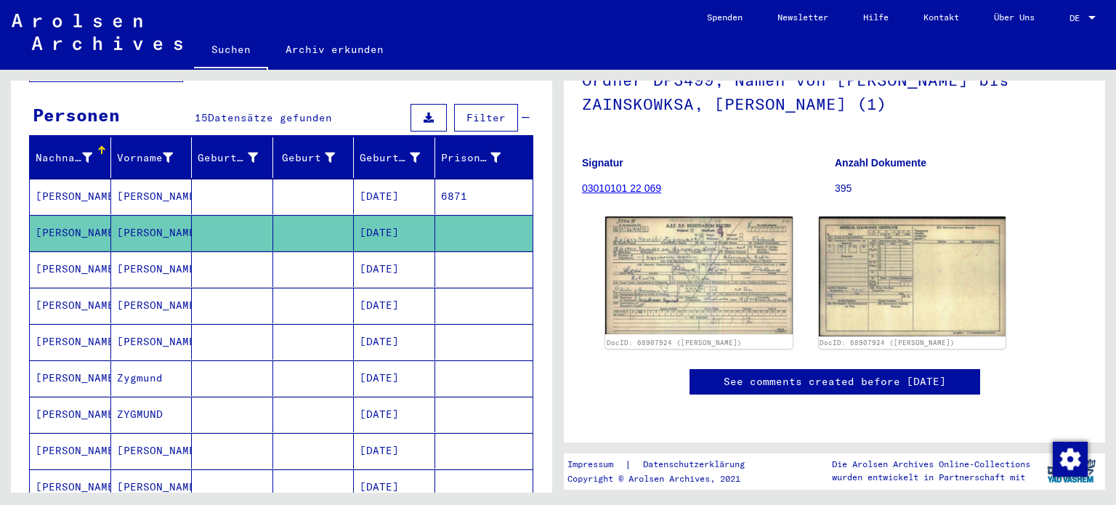
click at [119, 180] on mat-cell "ZYGMUNT" at bounding box center [151, 197] width 81 height 36
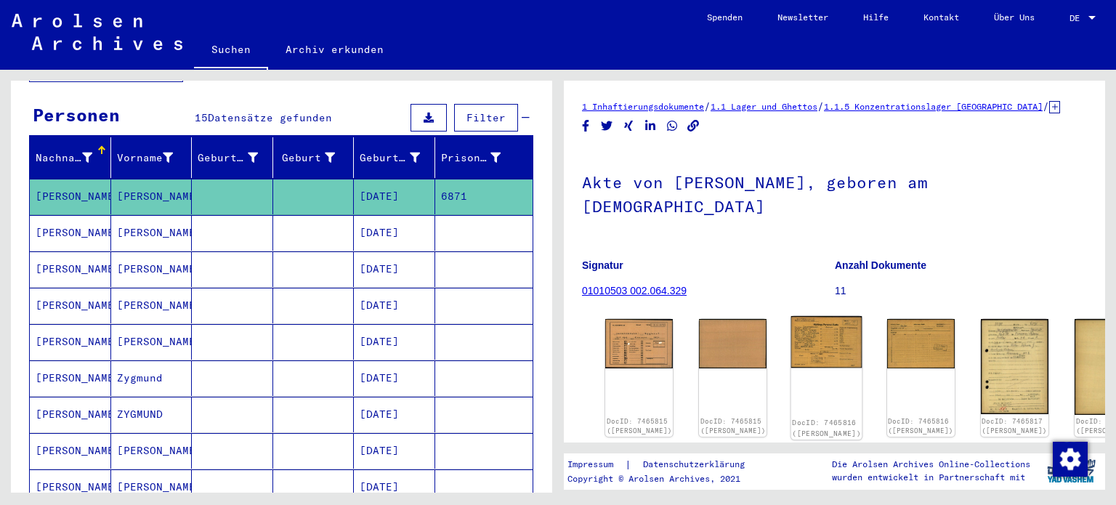
click at [794, 357] on img at bounding box center [826, 342] width 71 height 52
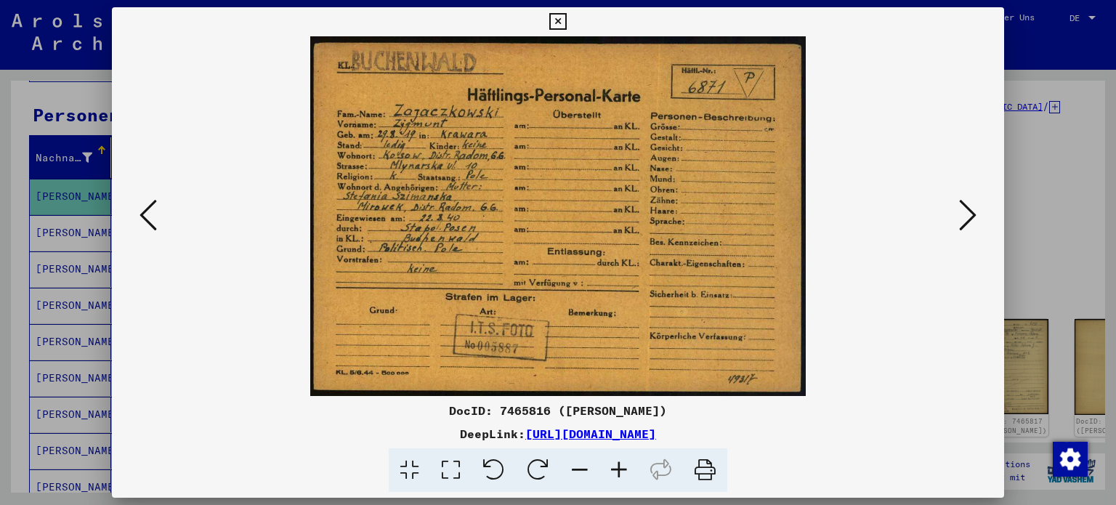
click at [555, 22] on icon at bounding box center [557, 21] width 17 height 17
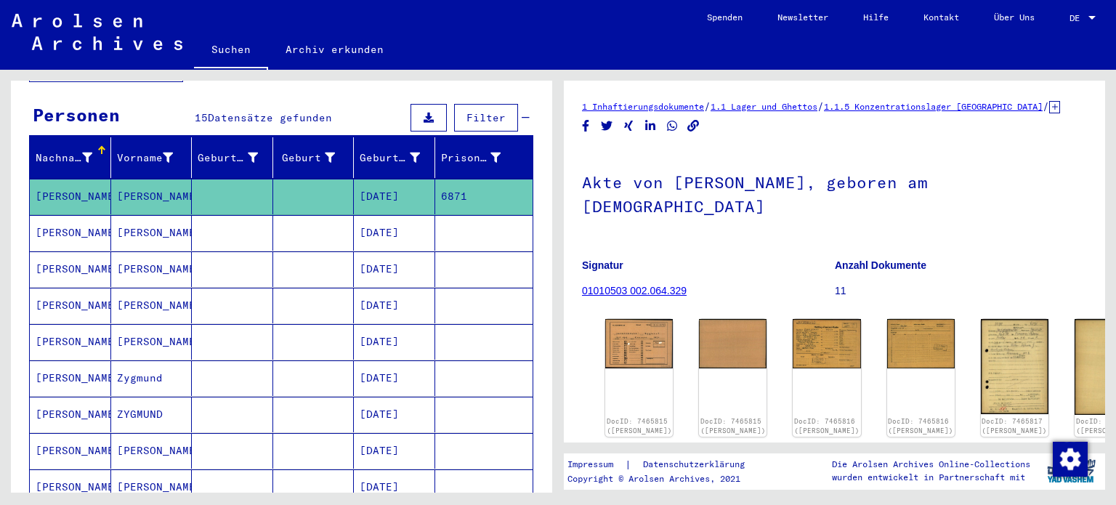
click at [405, 288] on mat-cell "04/05/1915" at bounding box center [394, 306] width 81 height 36
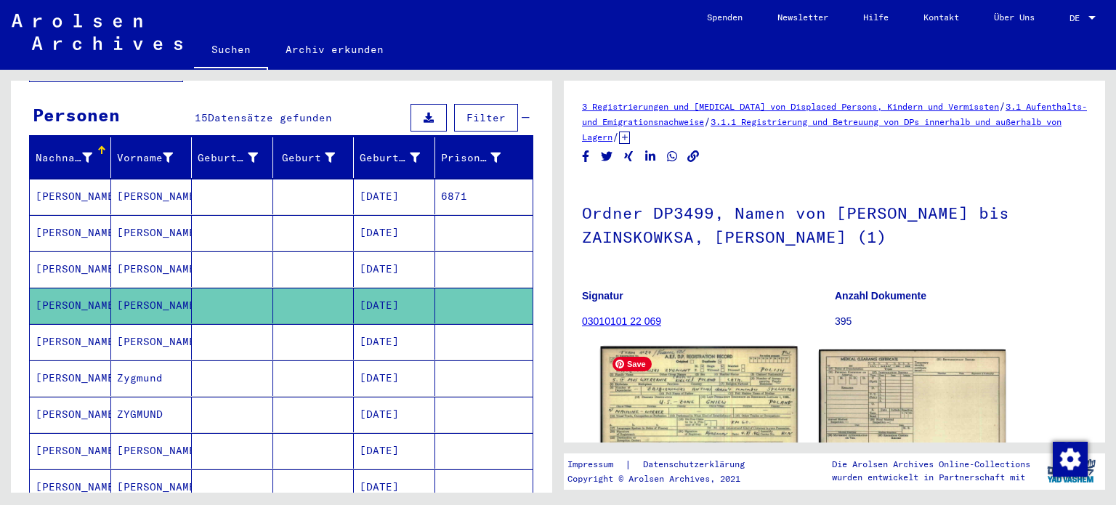
click at [714, 423] on img at bounding box center [699, 409] width 196 height 124
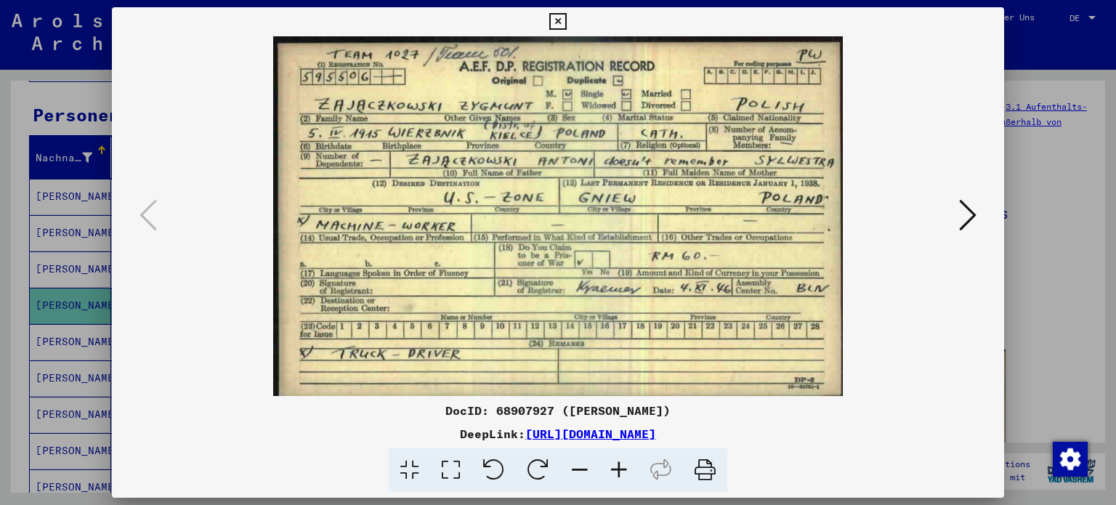
click at [558, 21] on icon at bounding box center [557, 21] width 17 height 17
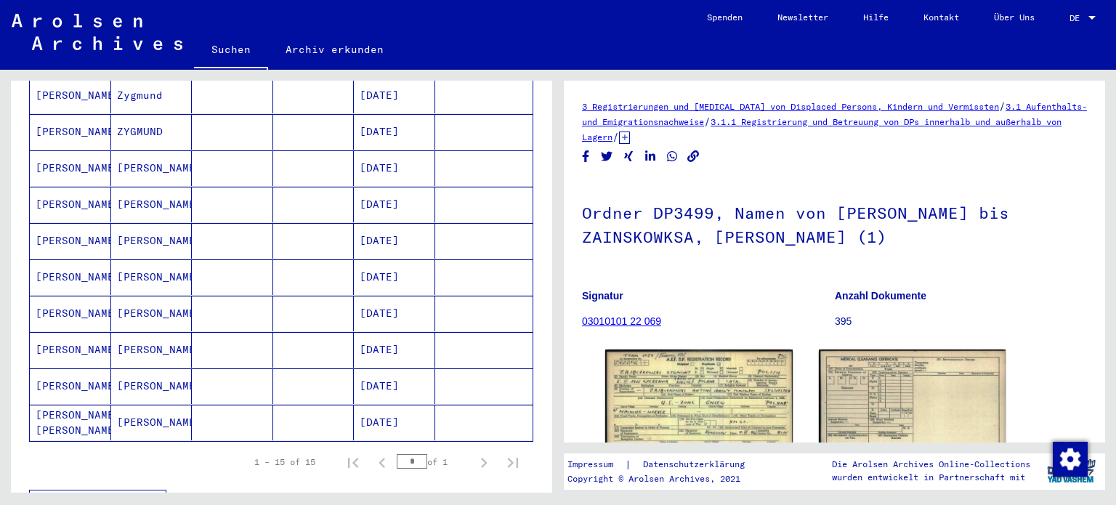
scroll to position [436, 0]
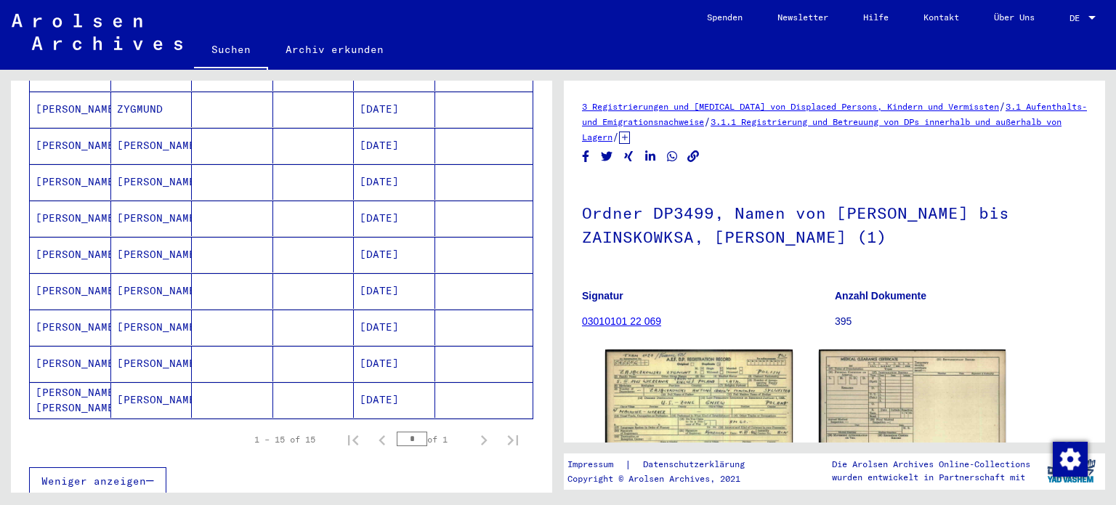
click at [396, 346] on mat-cell "05/02/1922" at bounding box center [394, 364] width 81 height 36
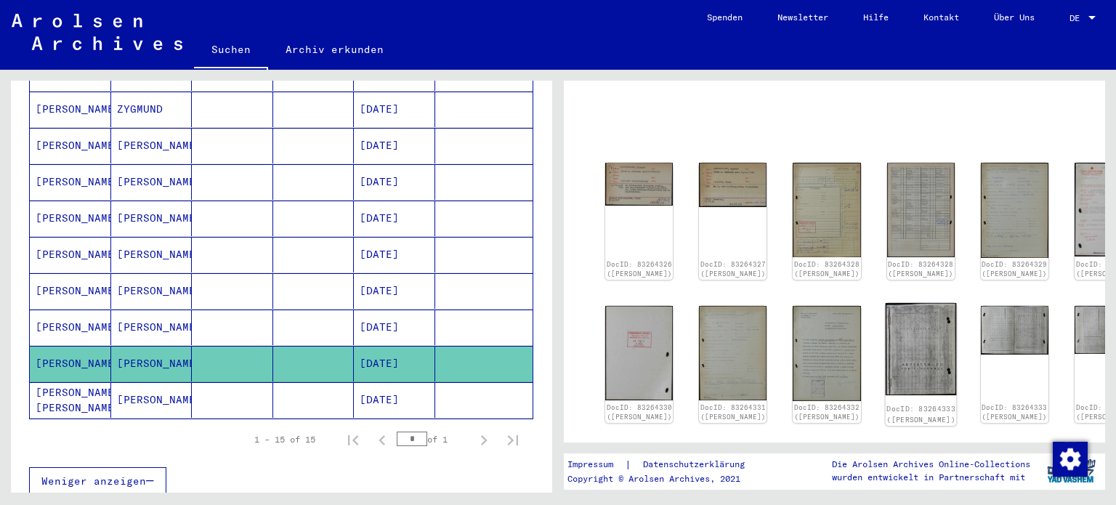
scroll to position [73, 0]
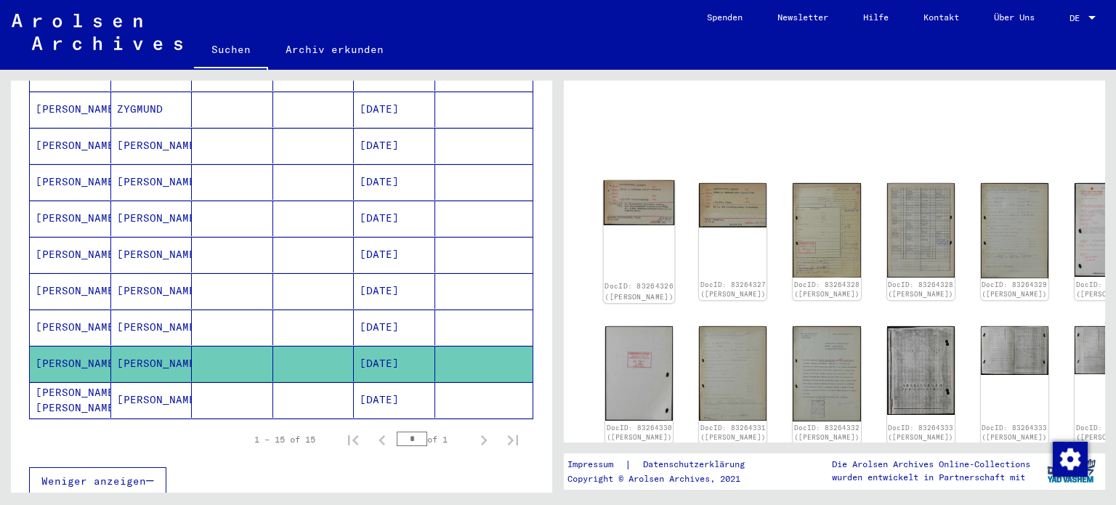
click at [646, 207] on img at bounding box center [639, 202] width 71 height 45
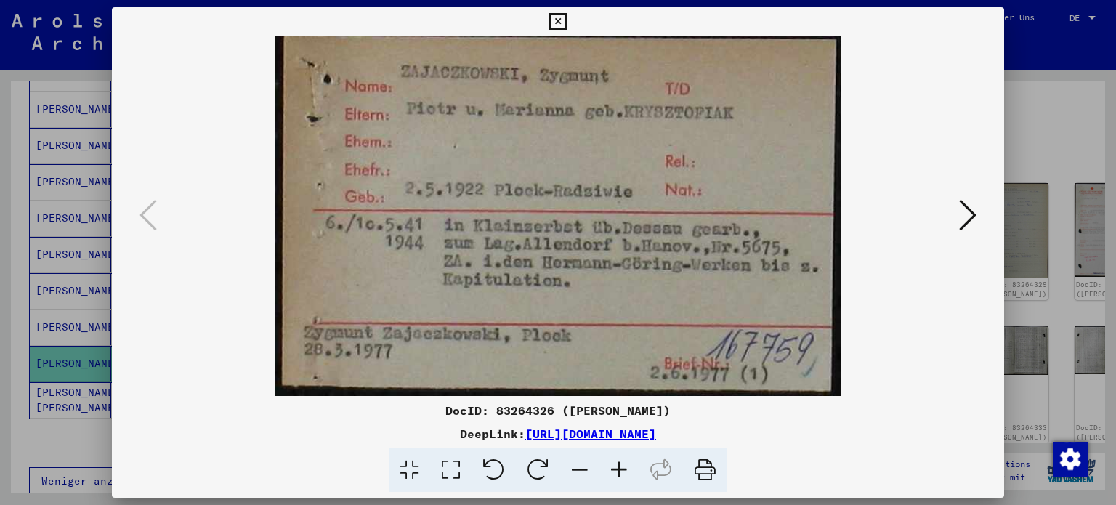
click at [957, 225] on button at bounding box center [968, 216] width 26 height 41
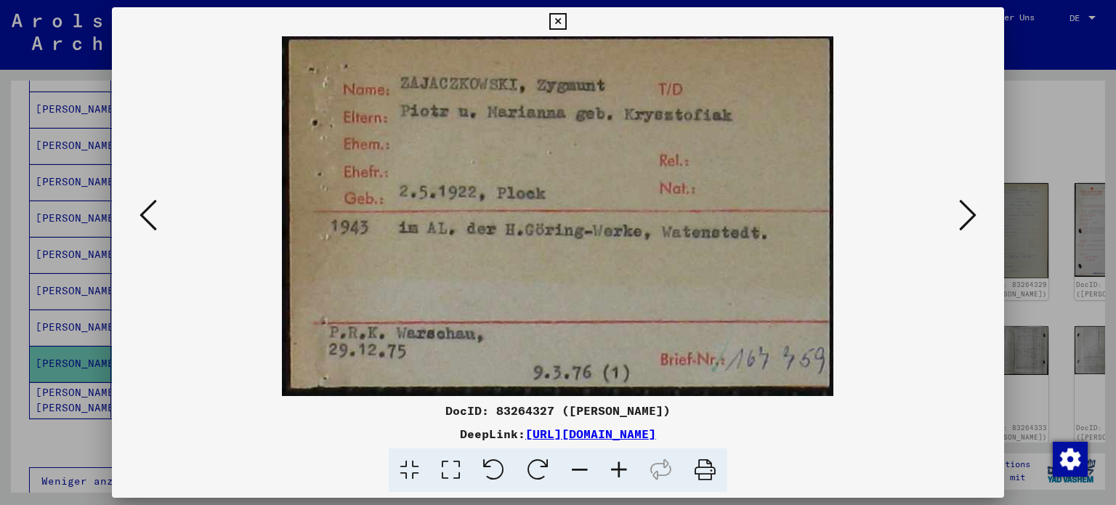
click at [557, 23] on icon at bounding box center [557, 21] width 17 height 17
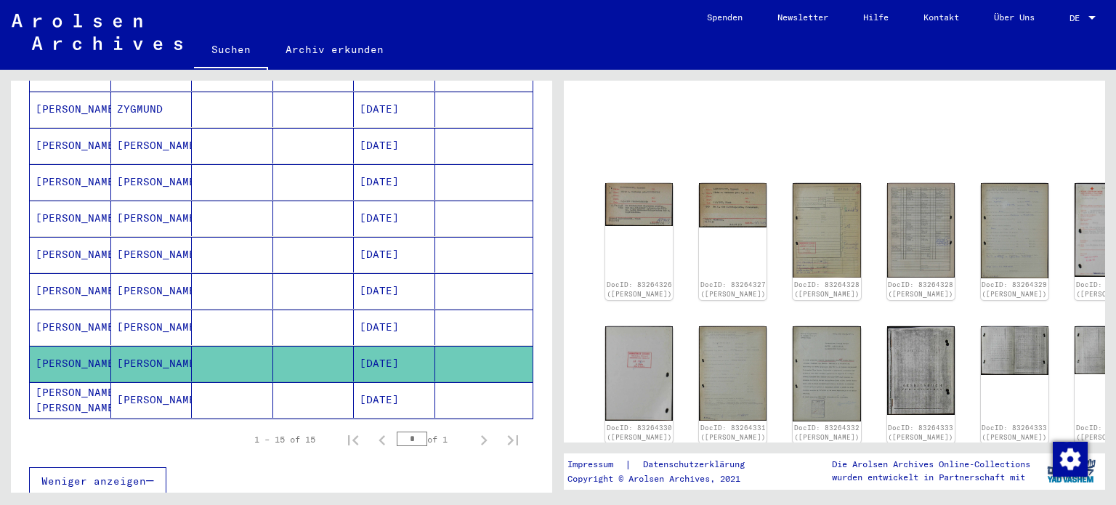
click at [398, 382] on mat-cell "02/18/1911" at bounding box center [394, 400] width 81 height 36
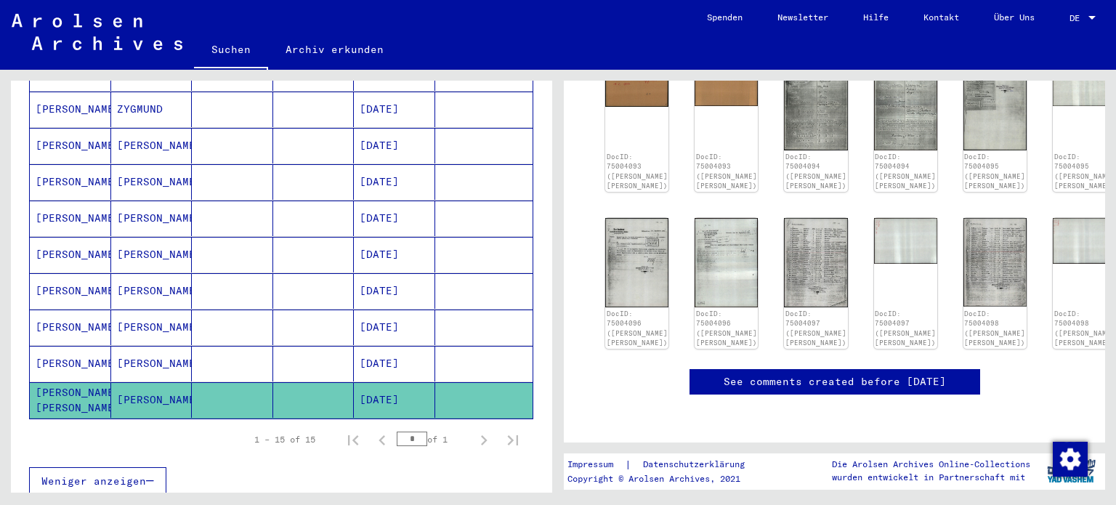
scroll to position [509, 0]
